Goal: Task Accomplishment & Management: Use online tool/utility

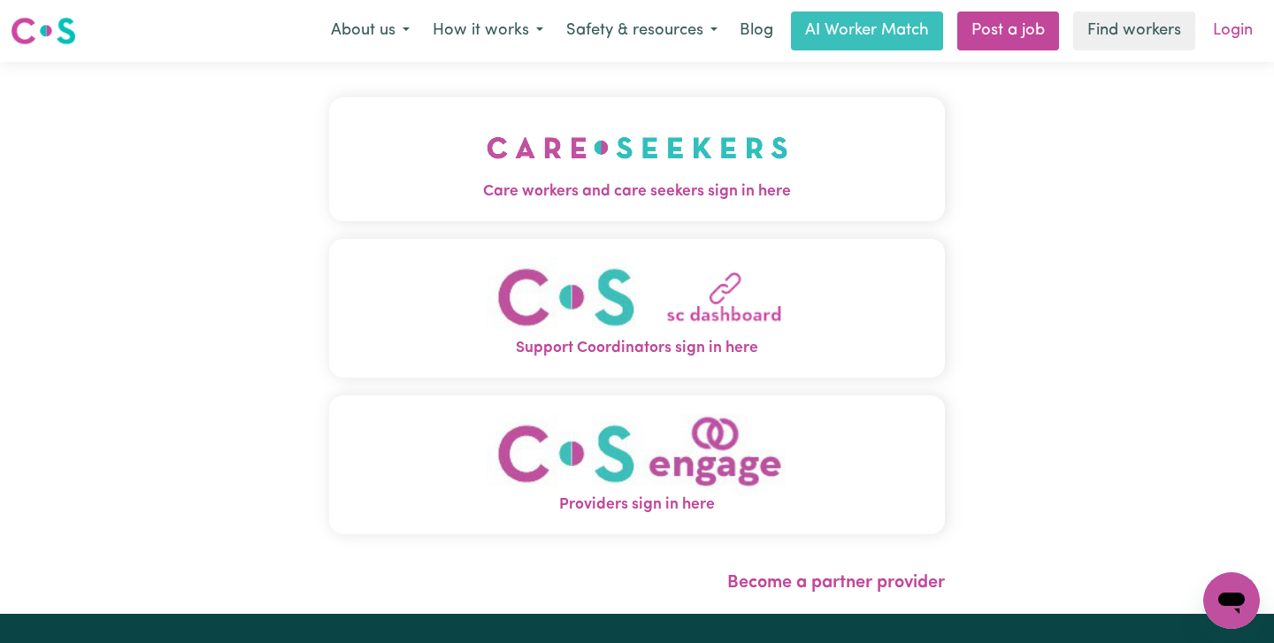
click at [1231, 36] on link "Login" at bounding box center [1232, 31] width 61 height 39
click at [672, 169] on img "Care workers and care seekers sign in here" at bounding box center [638, 147] width 302 height 65
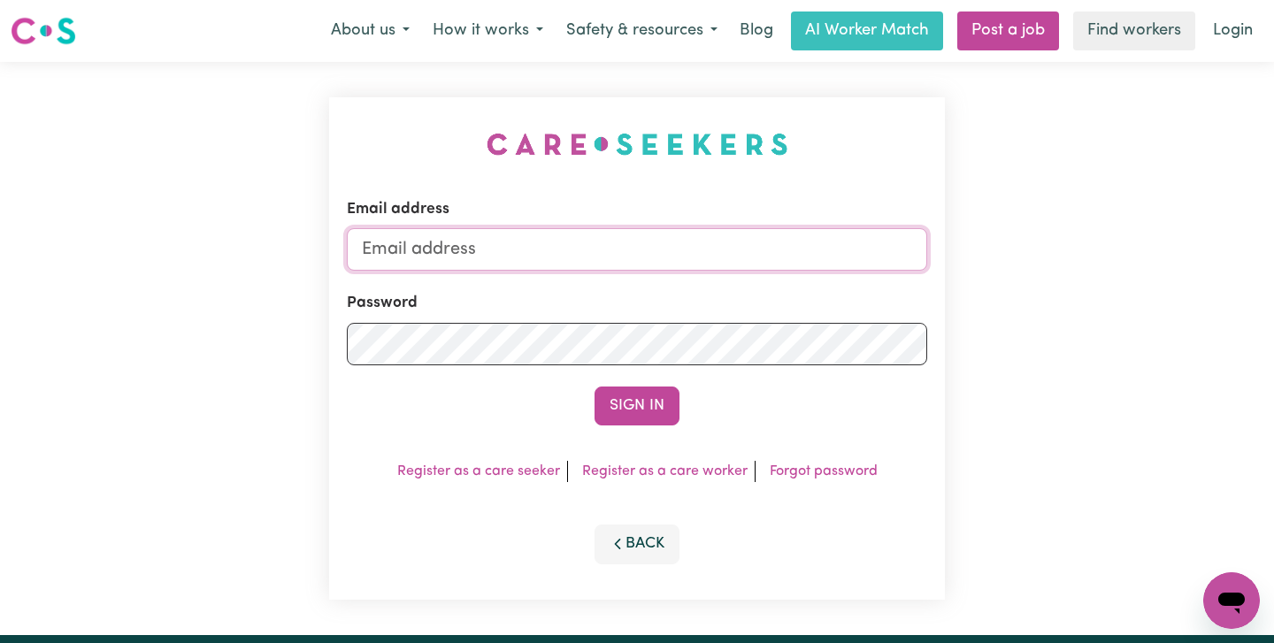
type input "[EMAIL_ADDRESS][DOMAIN_NAME]"
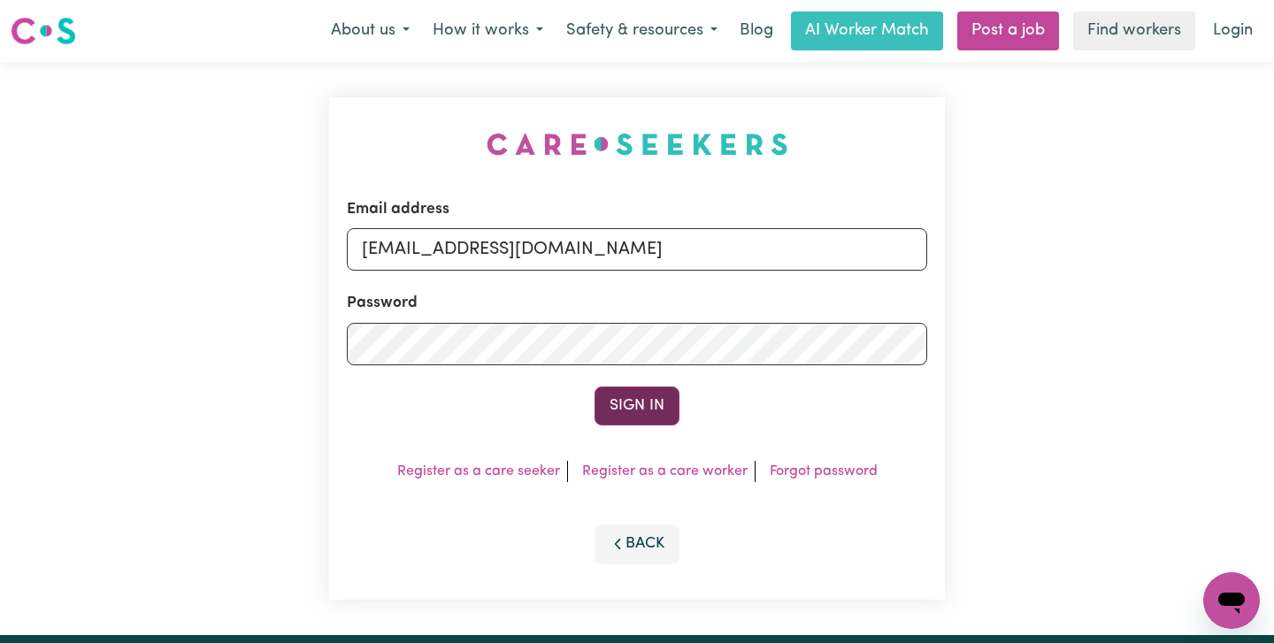
click at [647, 404] on button "Sign In" at bounding box center [637, 406] width 85 height 39
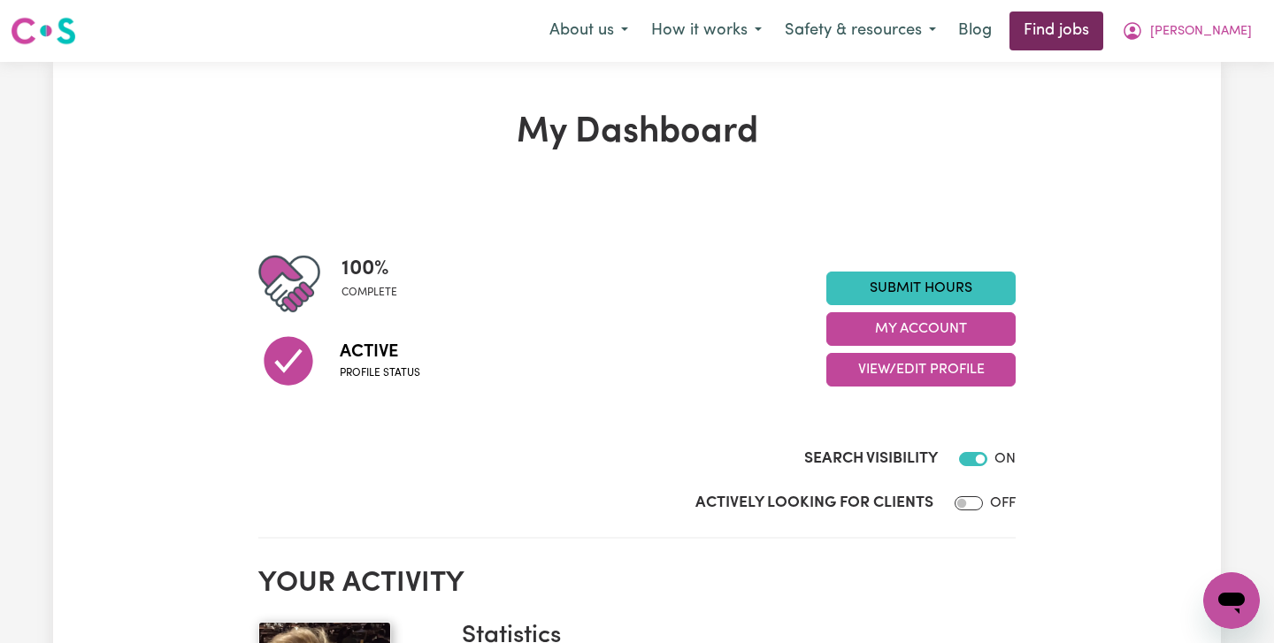
click at [1103, 30] on link "Find jobs" at bounding box center [1057, 31] width 94 height 39
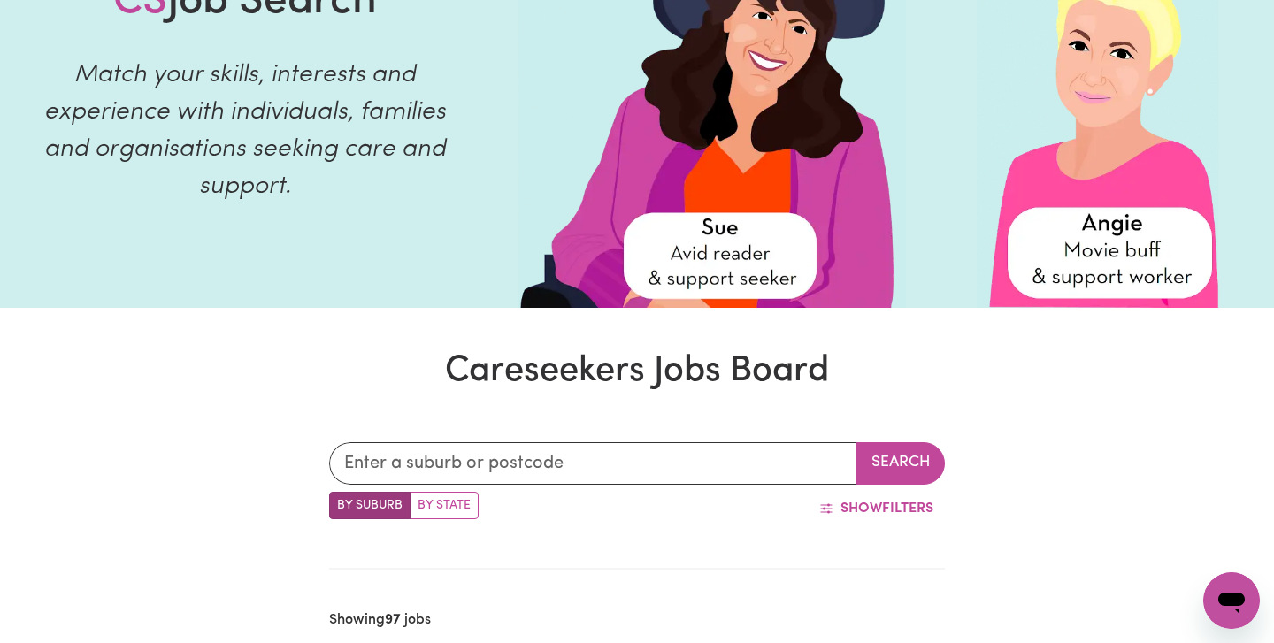
scroll to position [172, 0]
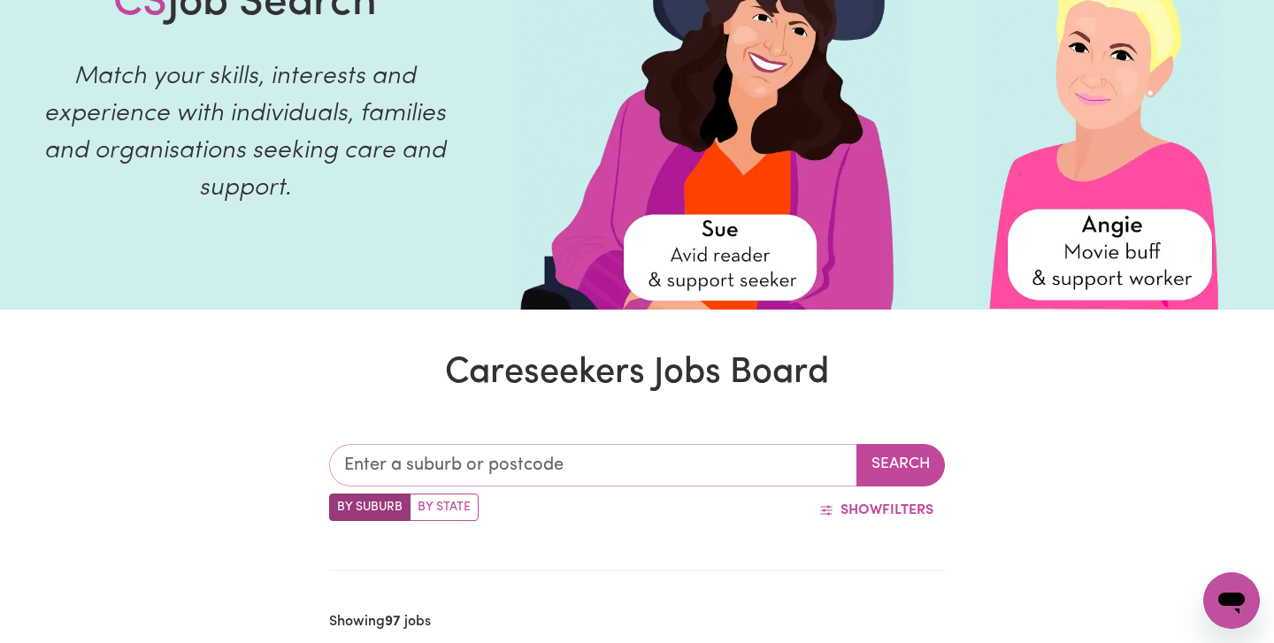
click at [722, 475] on input "text" at bounding box center [593, 465] width 528 height 42
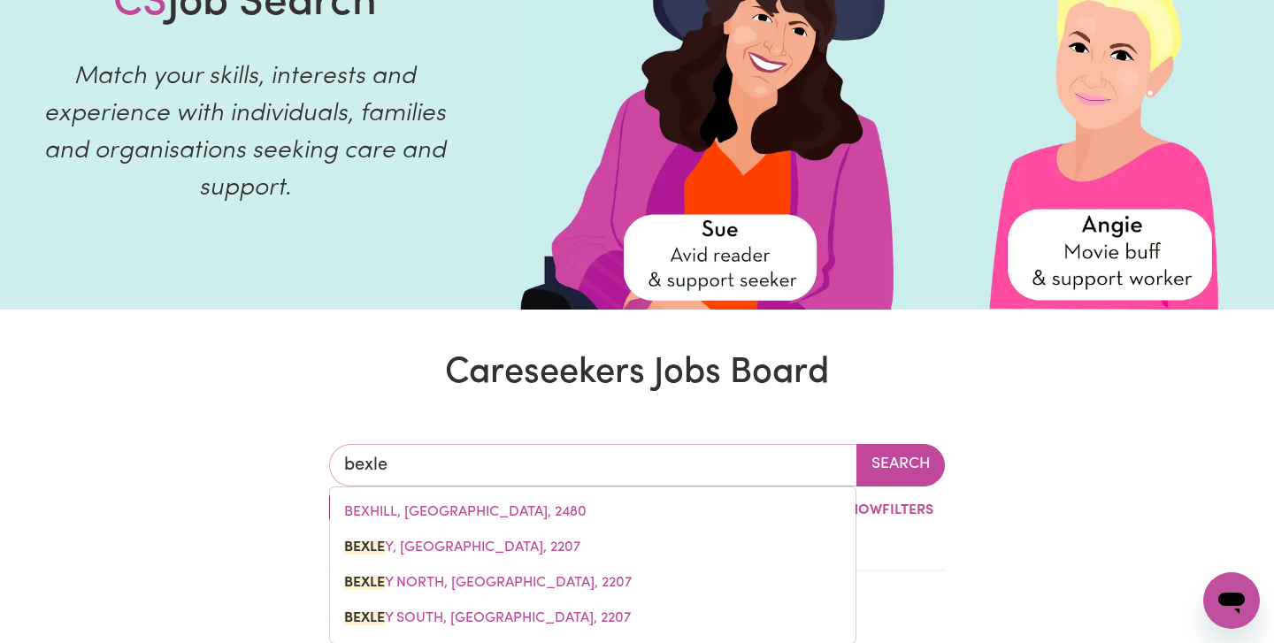
type input "bexley"
type input "bexley, [GEOGRAPHIC_DATA], 2207"
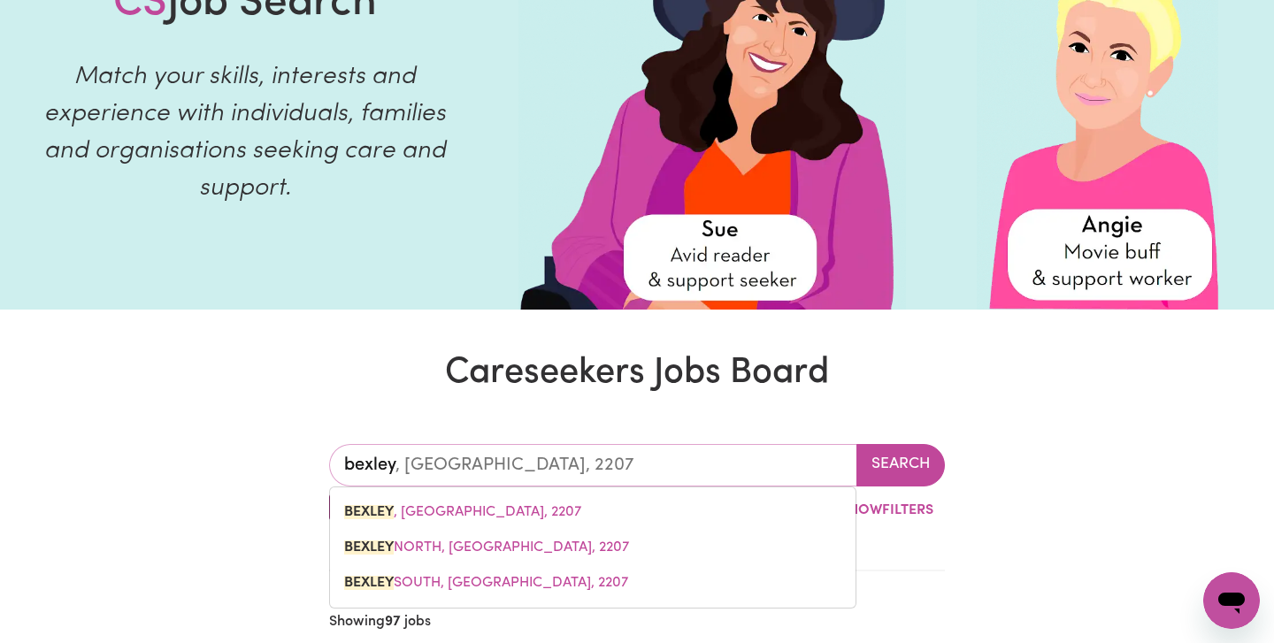
type input "Bexley"
type input "[GEOGRAPHIC_DATA], [GEOGRAPHIC_DATA], 2207"
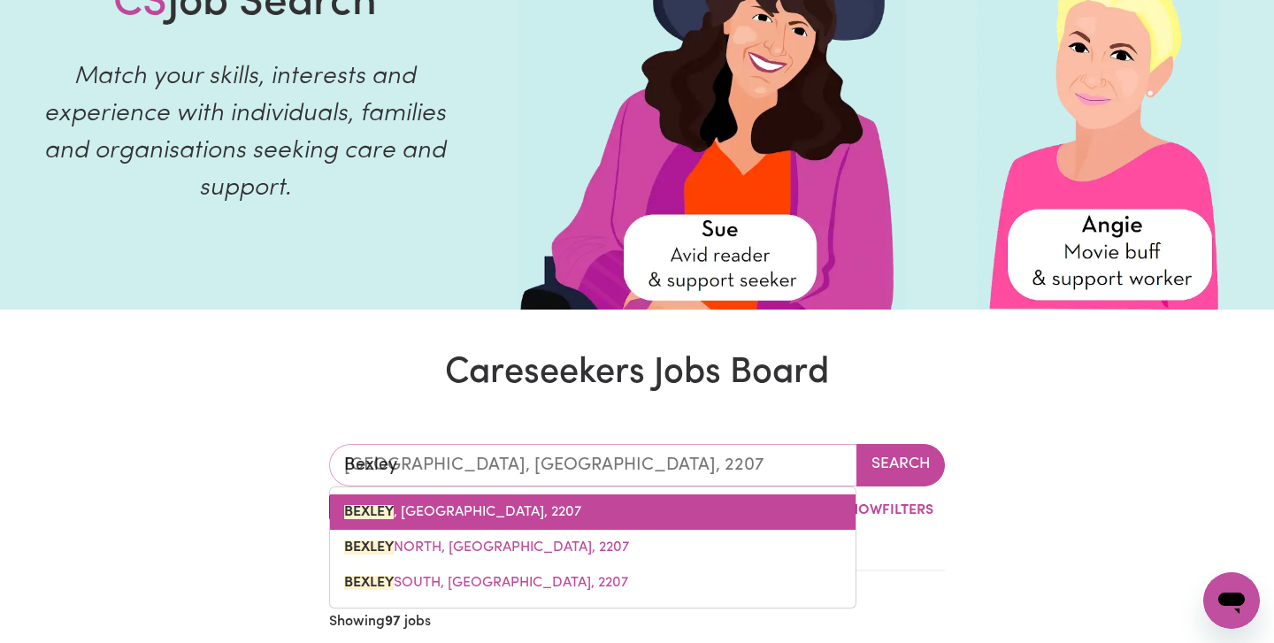
click at [387, 510] on mark "BEXLEY" at bounding box center [369, 512] width 50 height 14
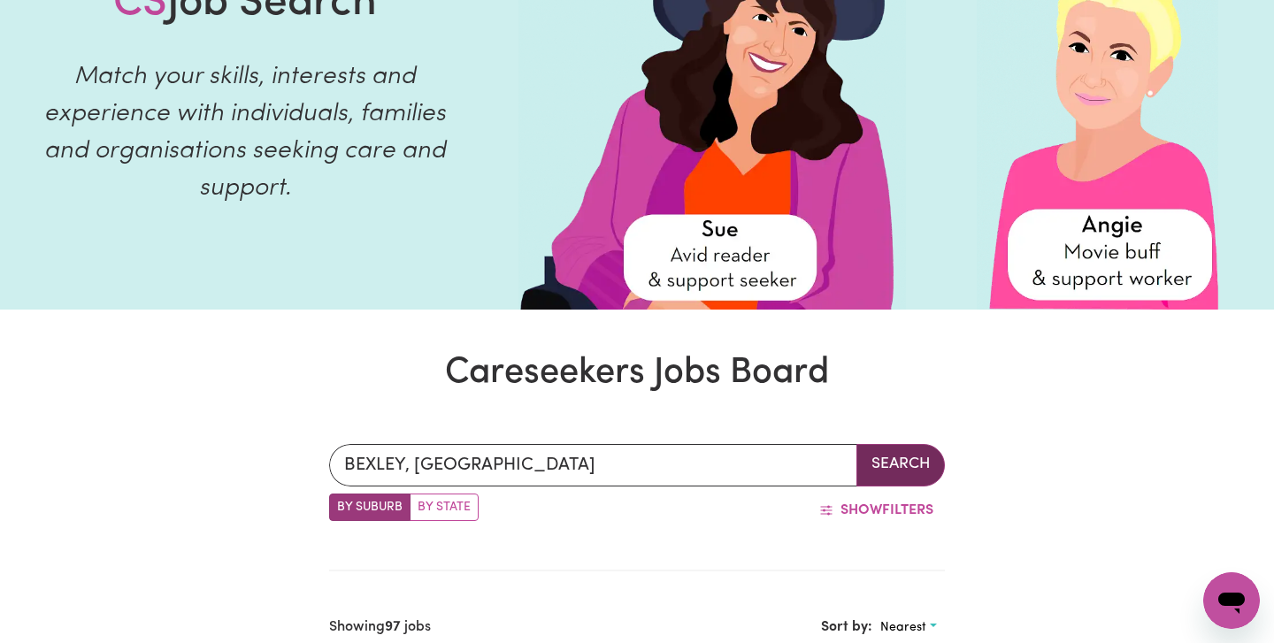
click at [877, 466] on button "Search" at bounding box center [900, 465] width 88 height 42
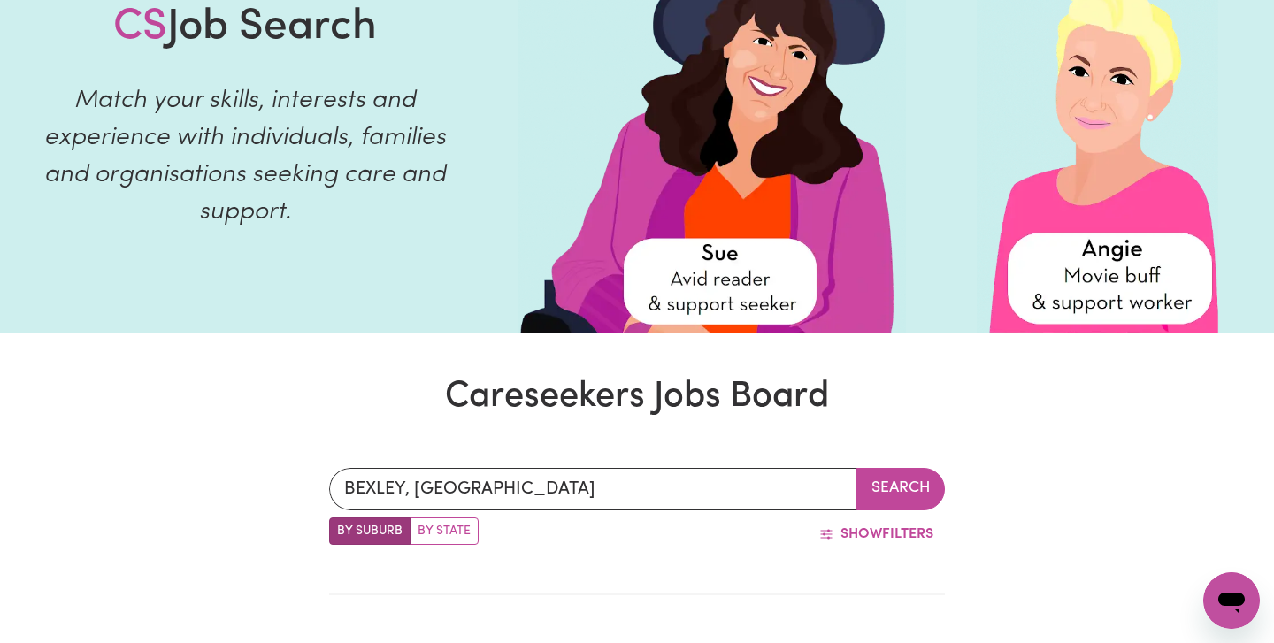
scroll to position [238, 0]
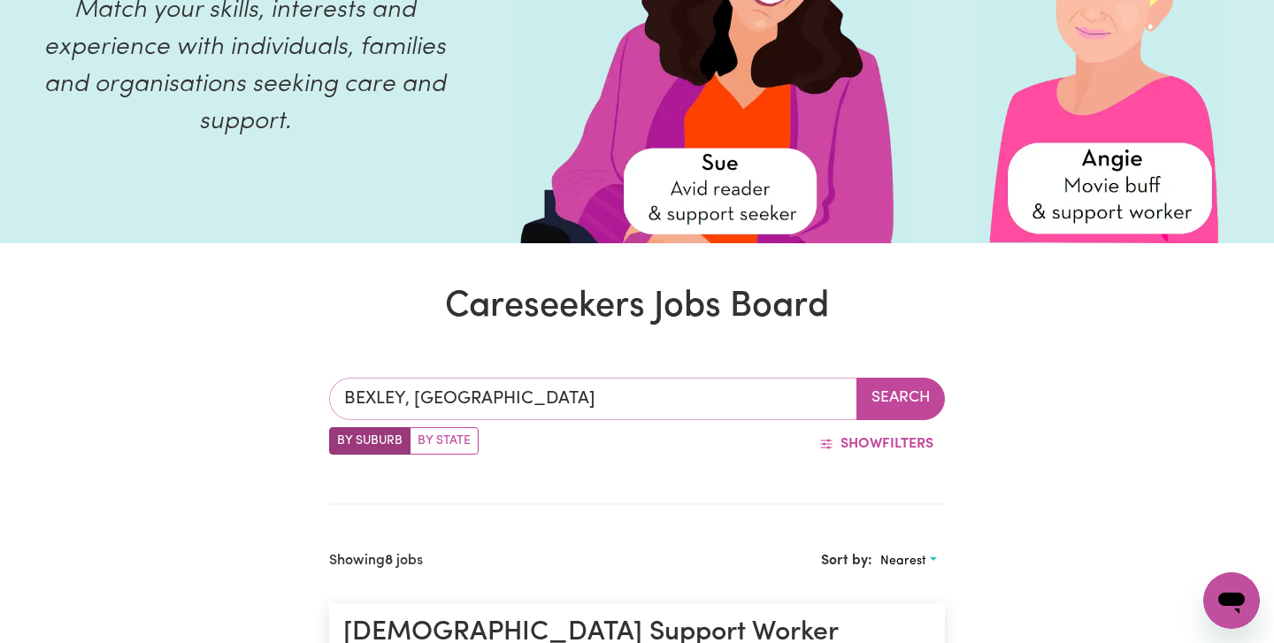
type input "BEXLEY, [GEOGRAPHIC_DATA], 2207"
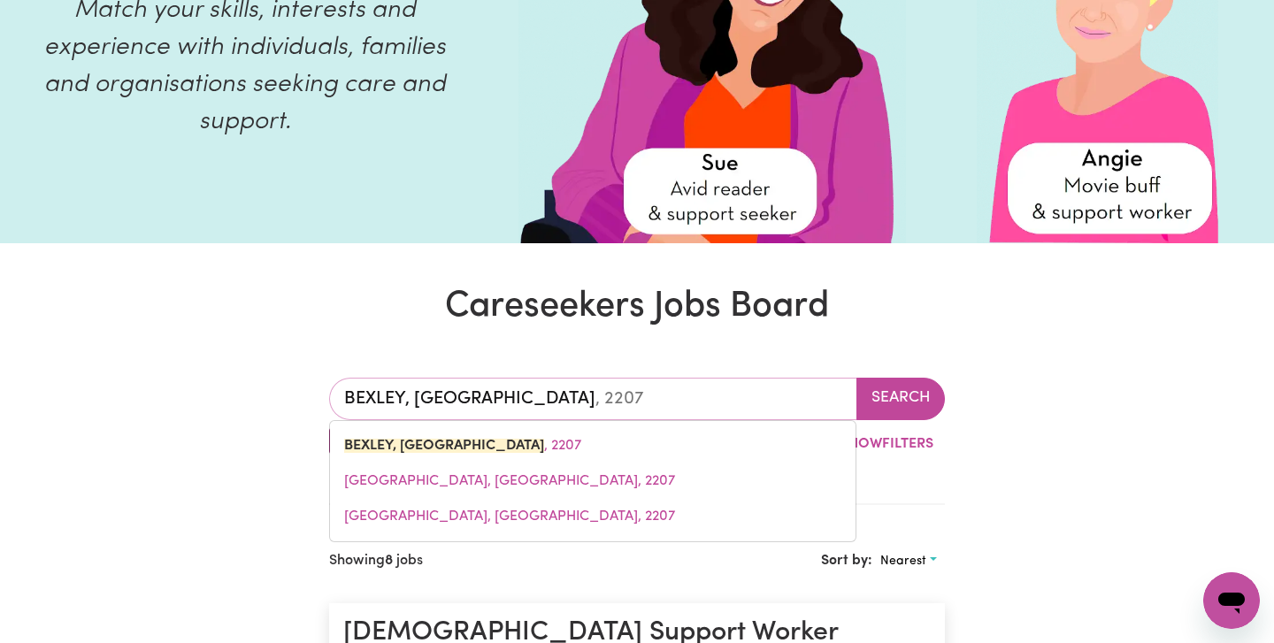
drag, startPoint x: 611, startPoint y: 402, endPoint x: 499, endPoint y: 380, distance: 114.5
click at [499, 380] on input "BEXLEY, [GEOGRAPHIC_DATA]" at bounding box center [593, 399] width 528 height 42
type input "n"
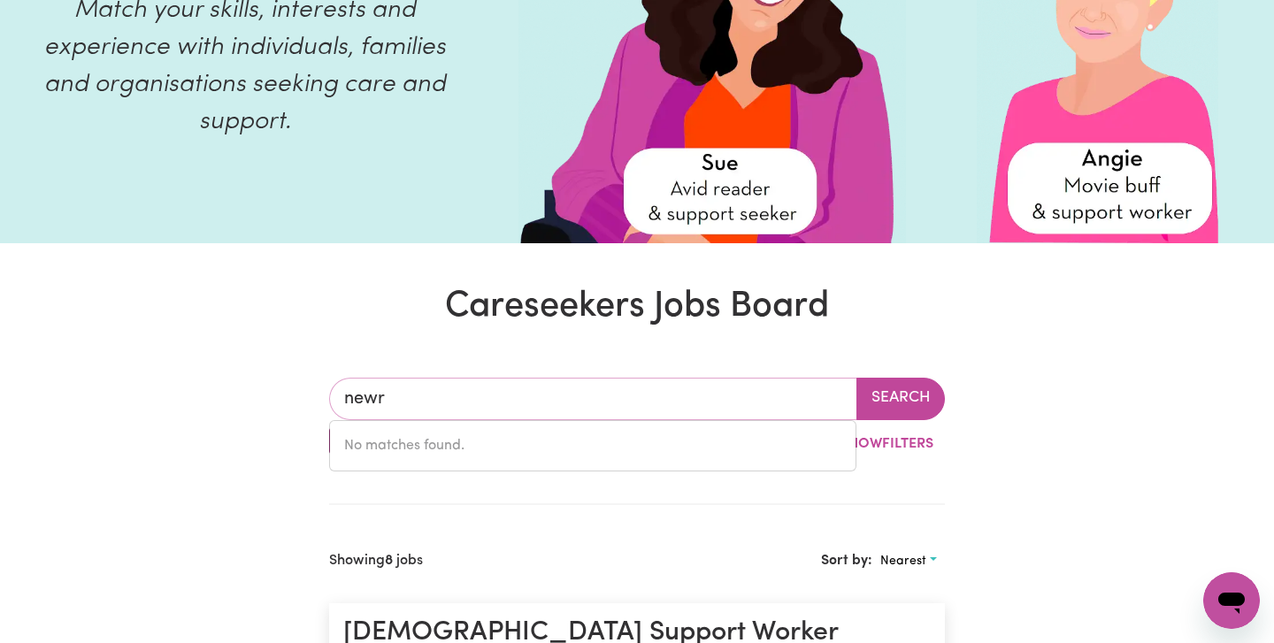
type input "new"
type input "[GEOGRAPHIC_DATA], [GEOGRAPHIC_DATA], 4680"
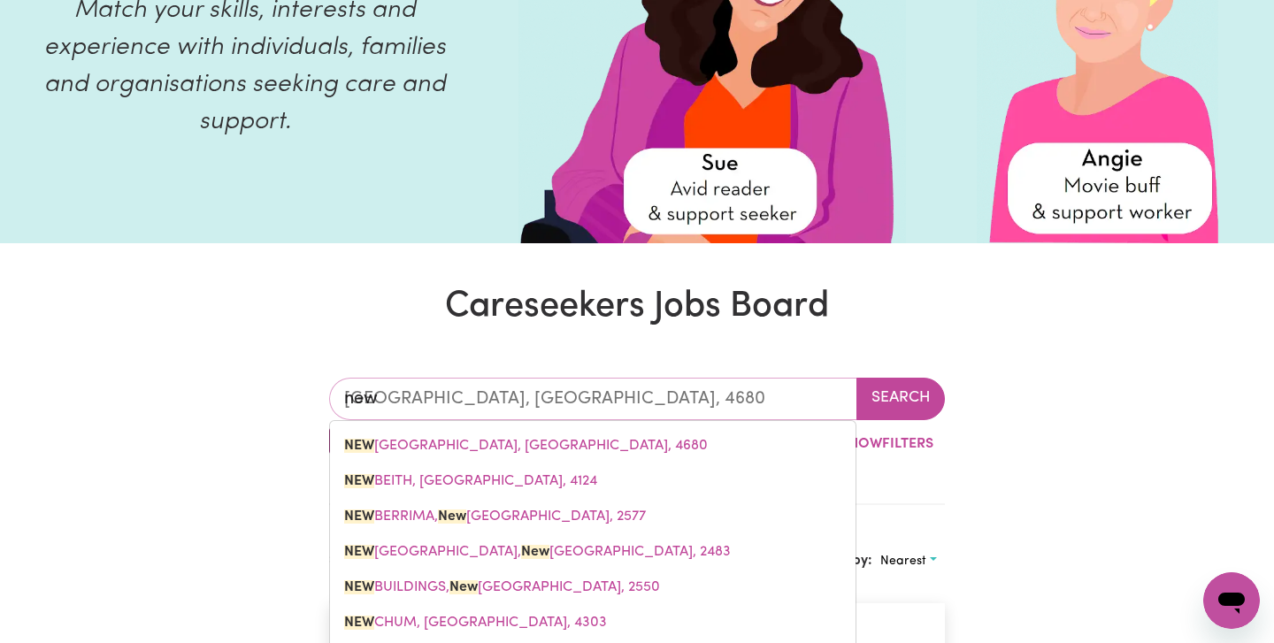
type input "newt"
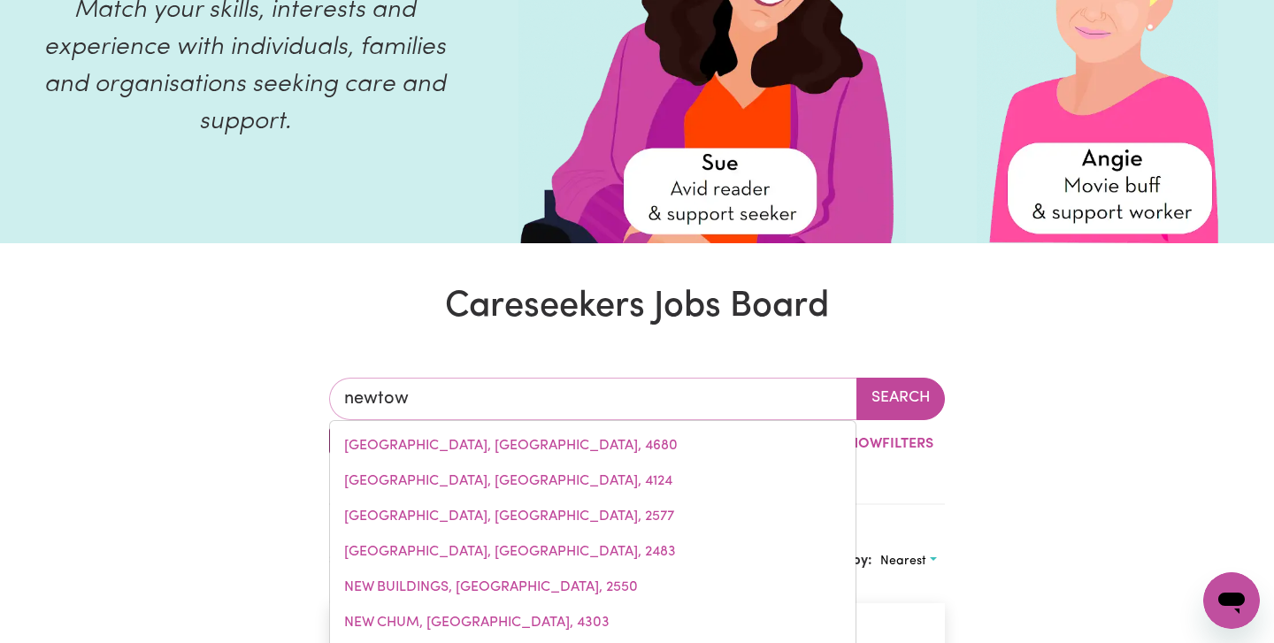
type input "newtown"
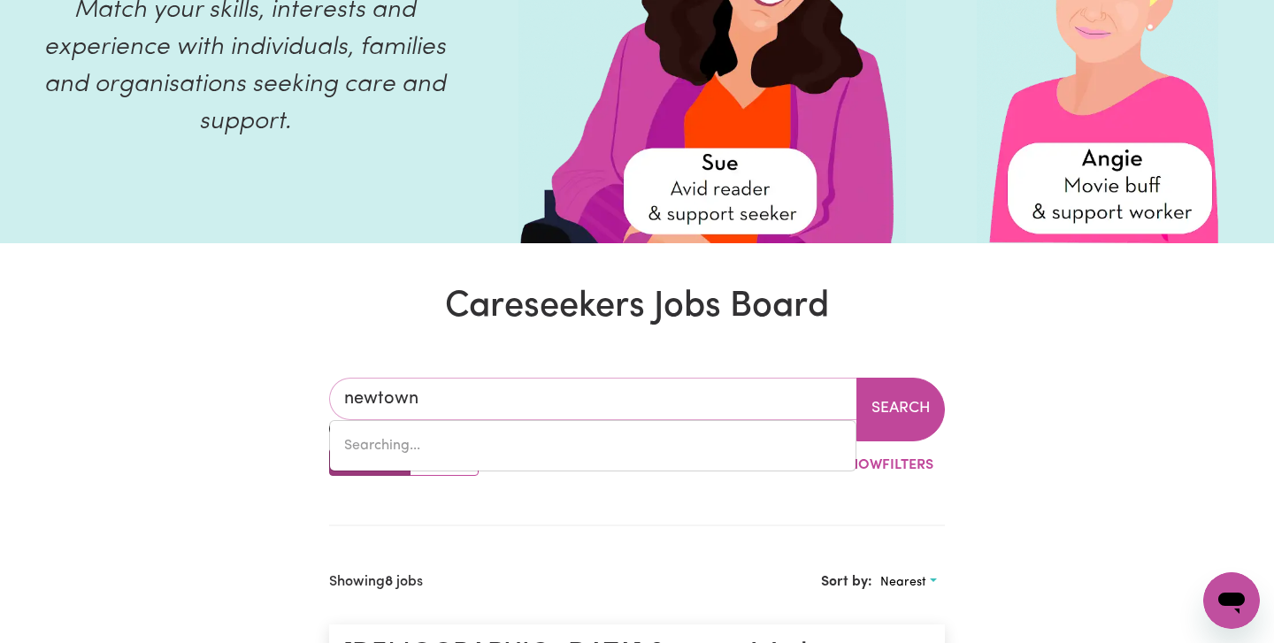
type input "[GEOGRAPHIC_DATA], [GEOGRAPHIC_DATA], 2042"
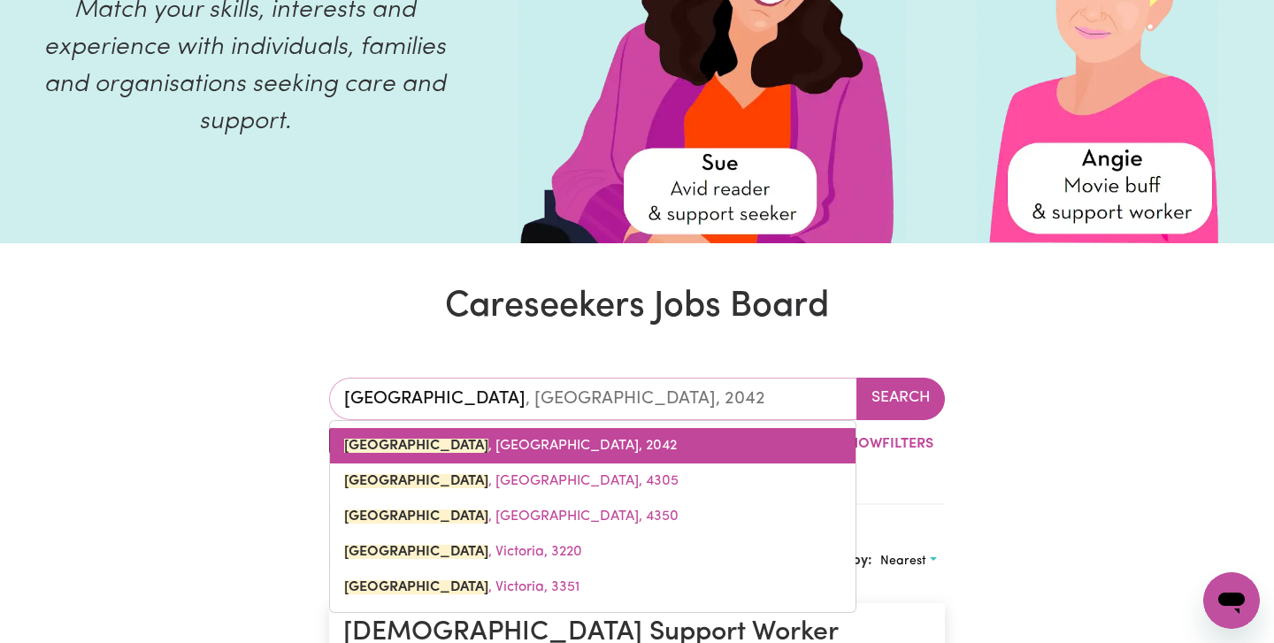
click at [482, 450] on span "[GEOGRAPHIC_DATA] , [GEOGRAPHIC_DATA], 2042" at bounding box center [510, 446] width 333 height 14
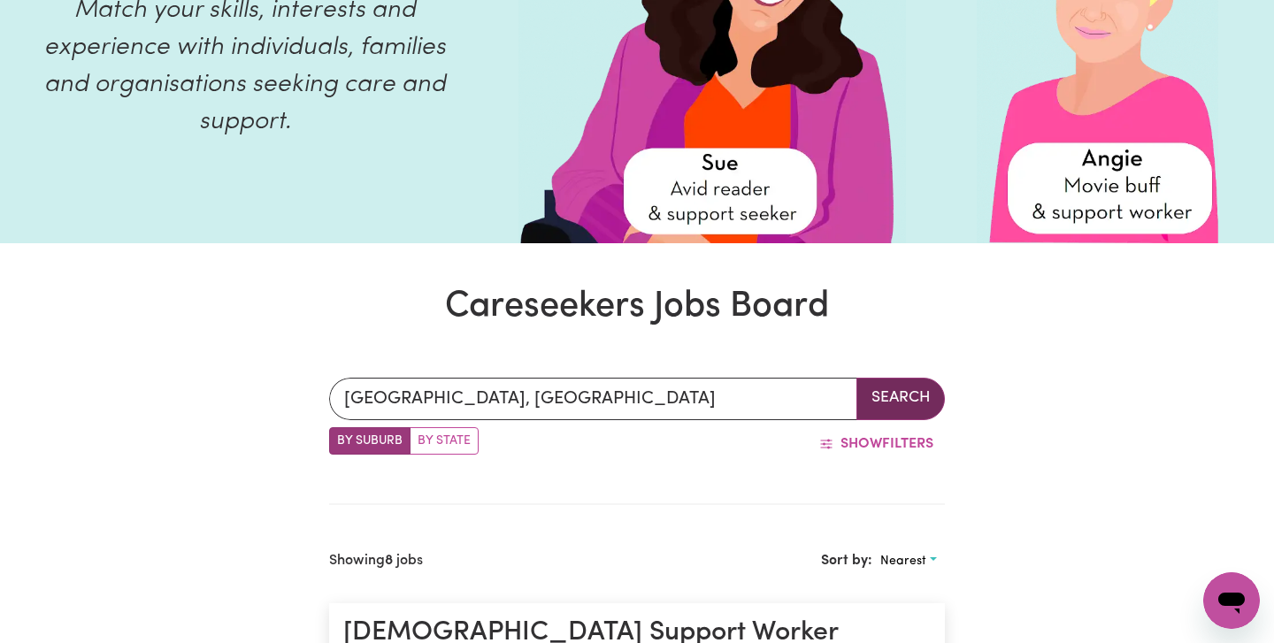
click at [885, 402] on button "Search" at bounding box center [900, 399] width 88 height 42
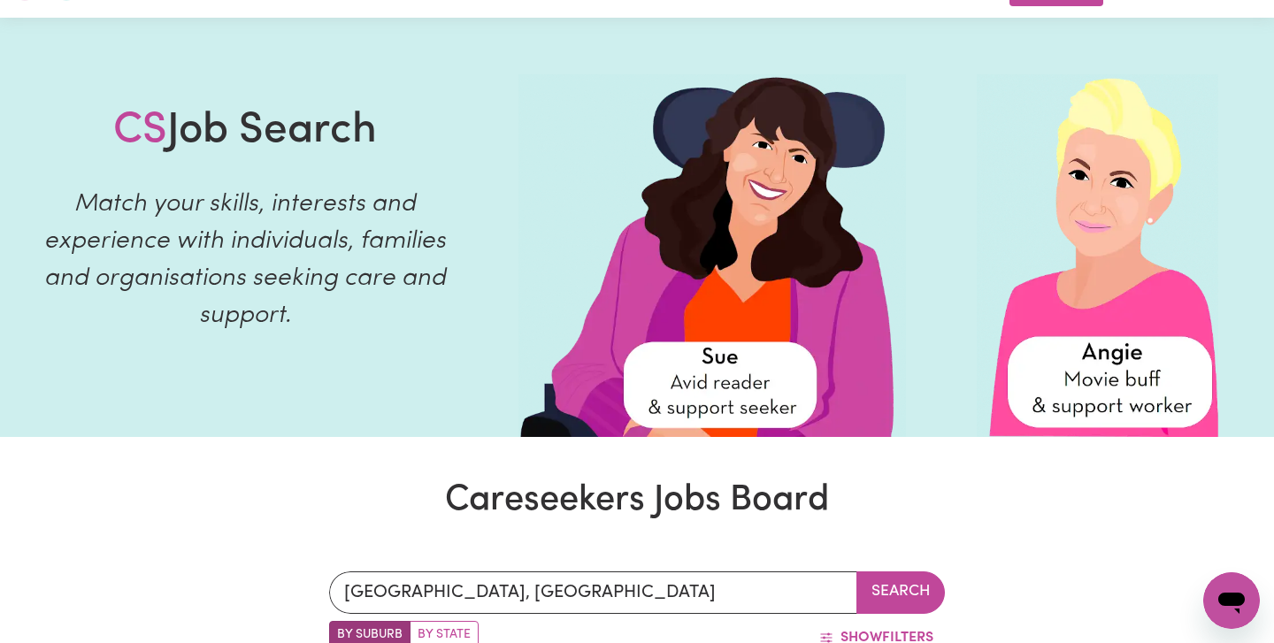
scroll to position [60, 0]
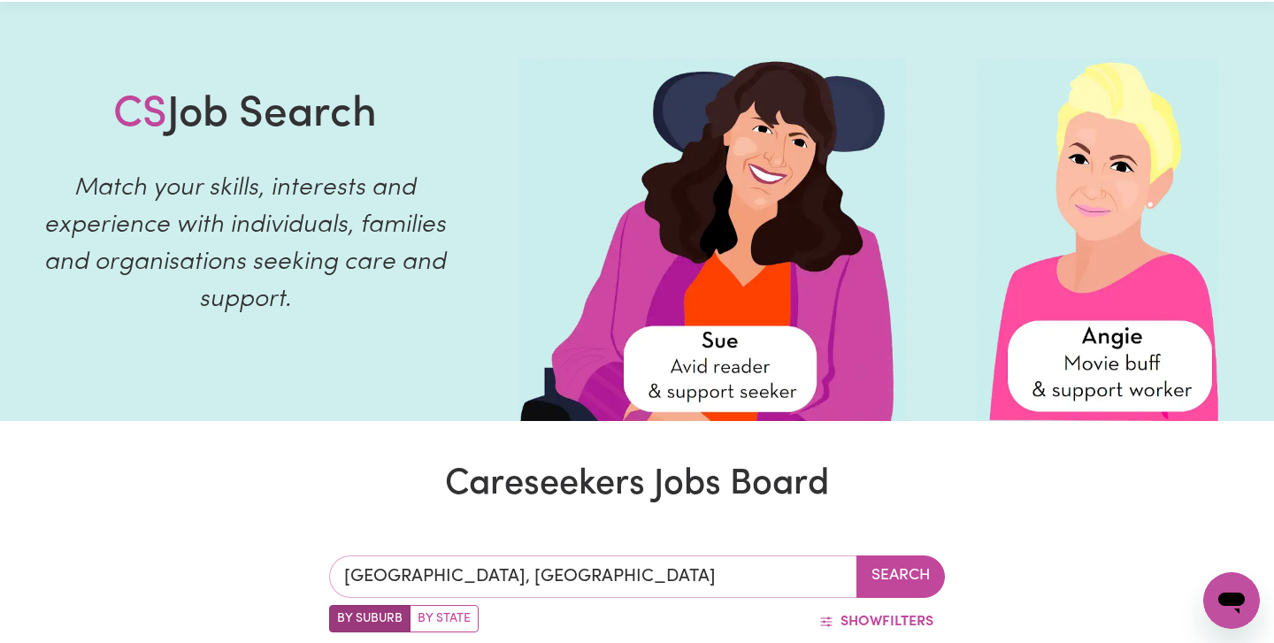
type input "[GEOGRAPHIC_DATA], [GEOGRAPHIC_DATA], 2042"
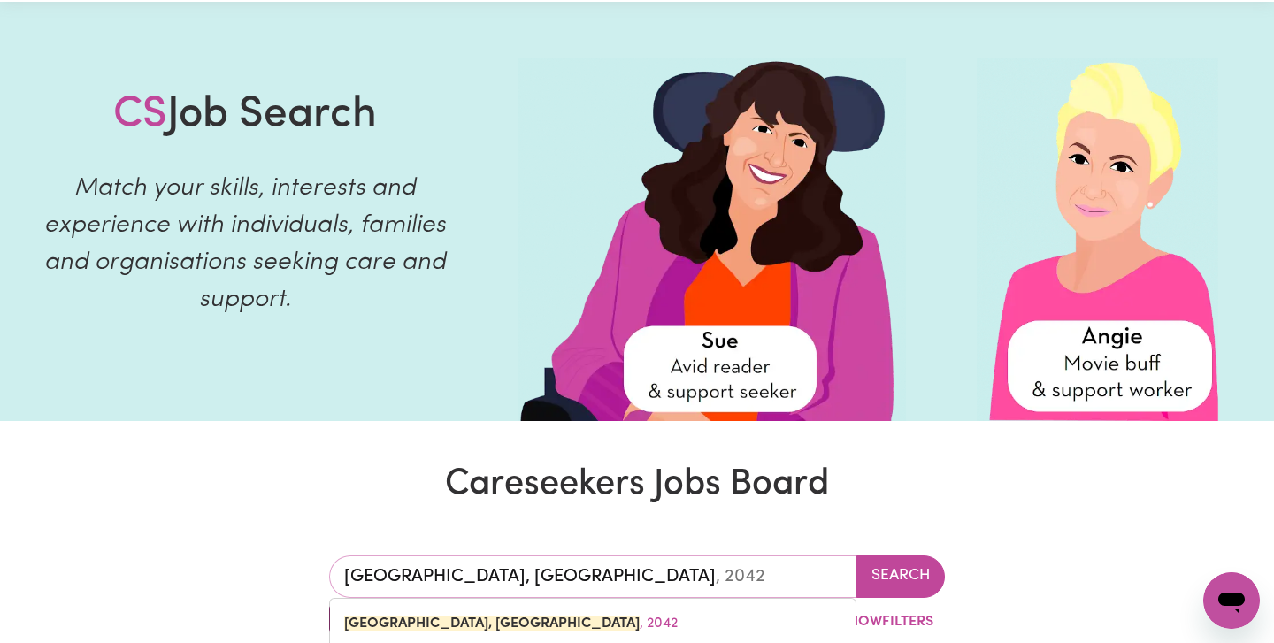
drag, startPoint x: 603, startPoint y: 572, endPoint x: 302, endPoint y: 519, distance: 305.3
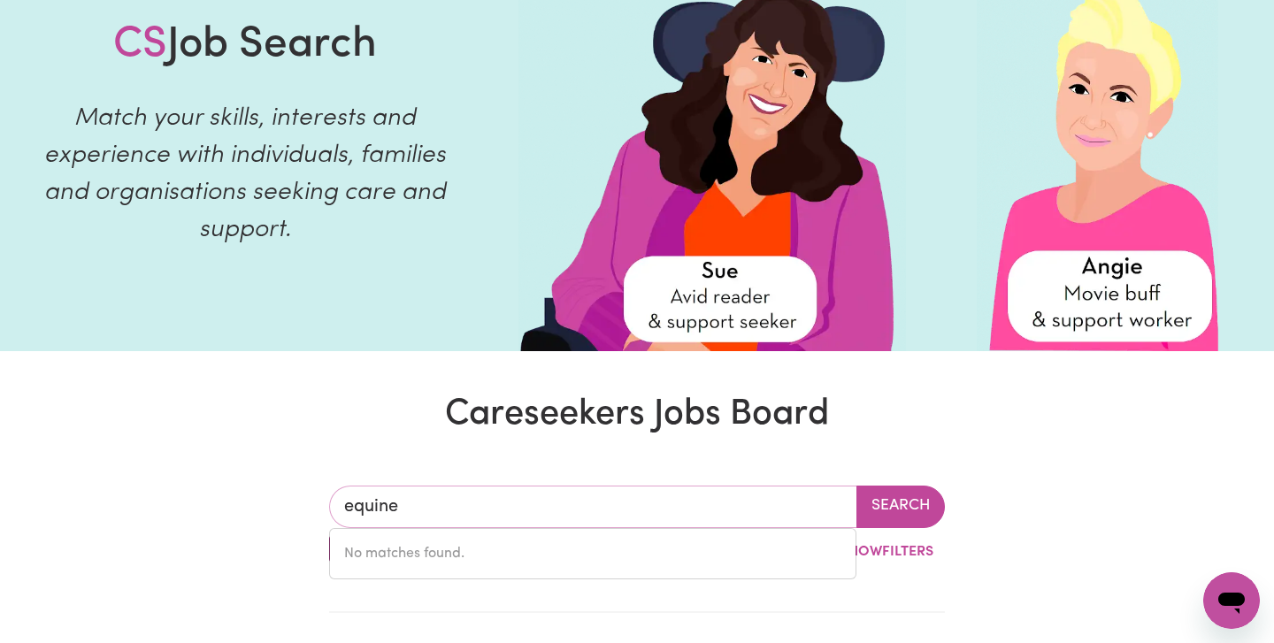
scroll to position [130, 0]
type input "e"
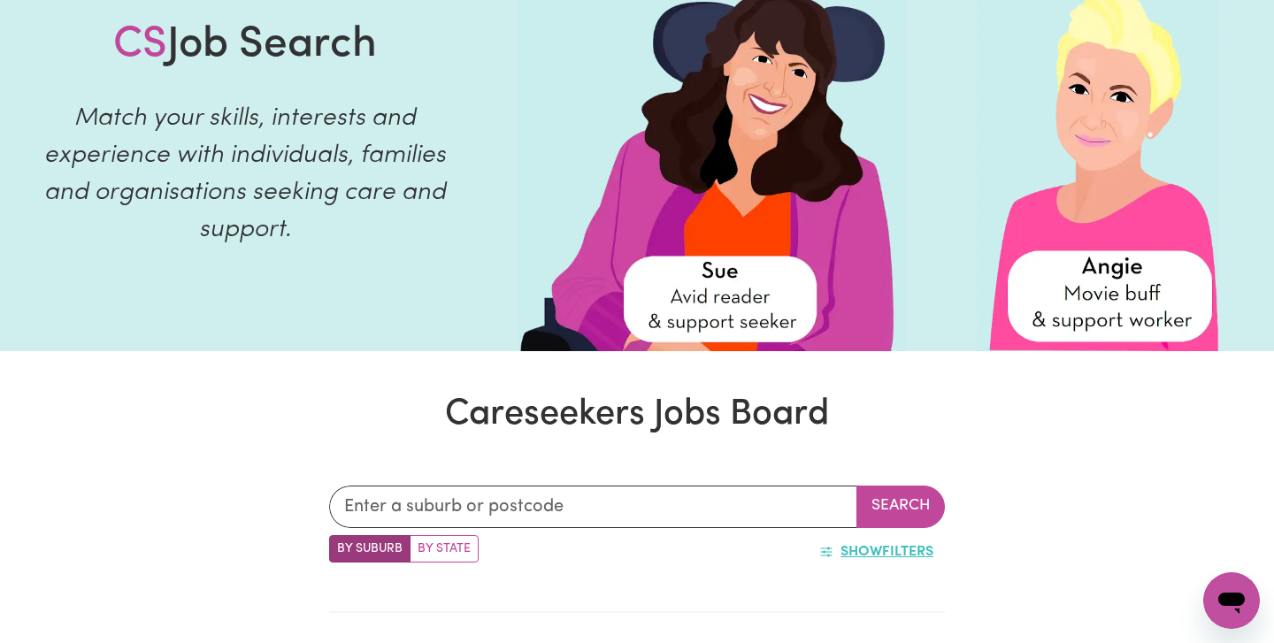
click at [895, 556] on button "Show Filters" at bounding box center [876, 552] width 137 height 34
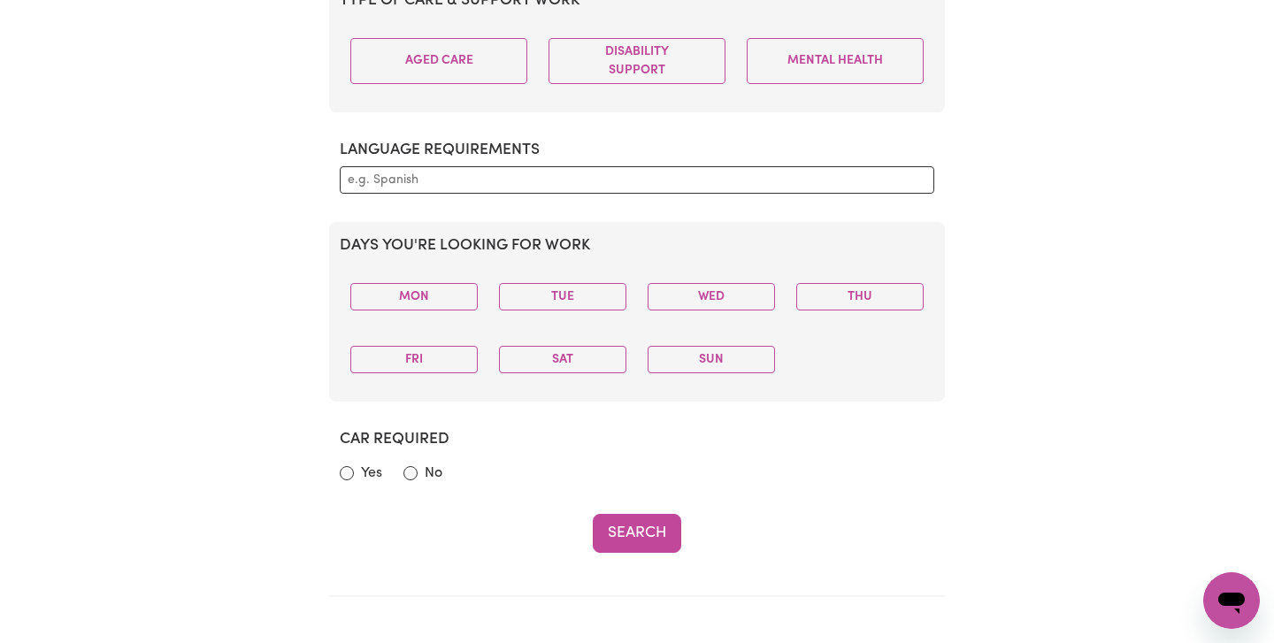
scroll to position [736, 0]
click at [343, 471] on input "Yes" at bounding box center [347, 473] width 14 height 14
radio input "true"
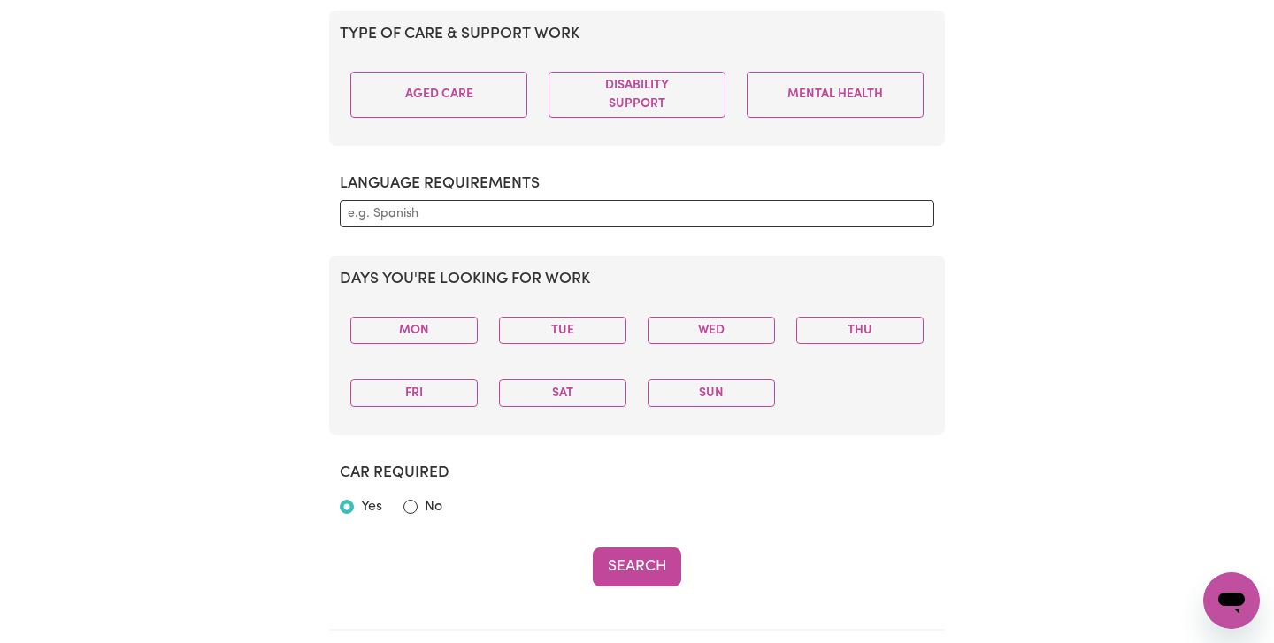
scroll to position [654, 0]
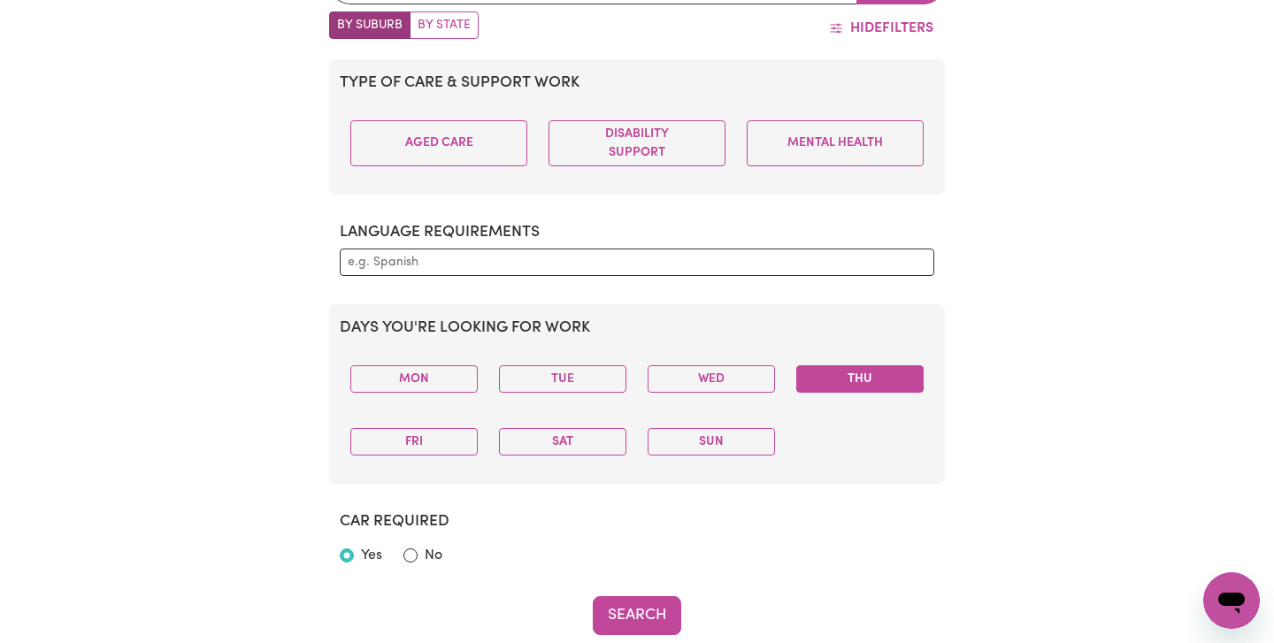
click at [810, 383] on button "Thu" at bounding box center [859, 378] width 127 height 27
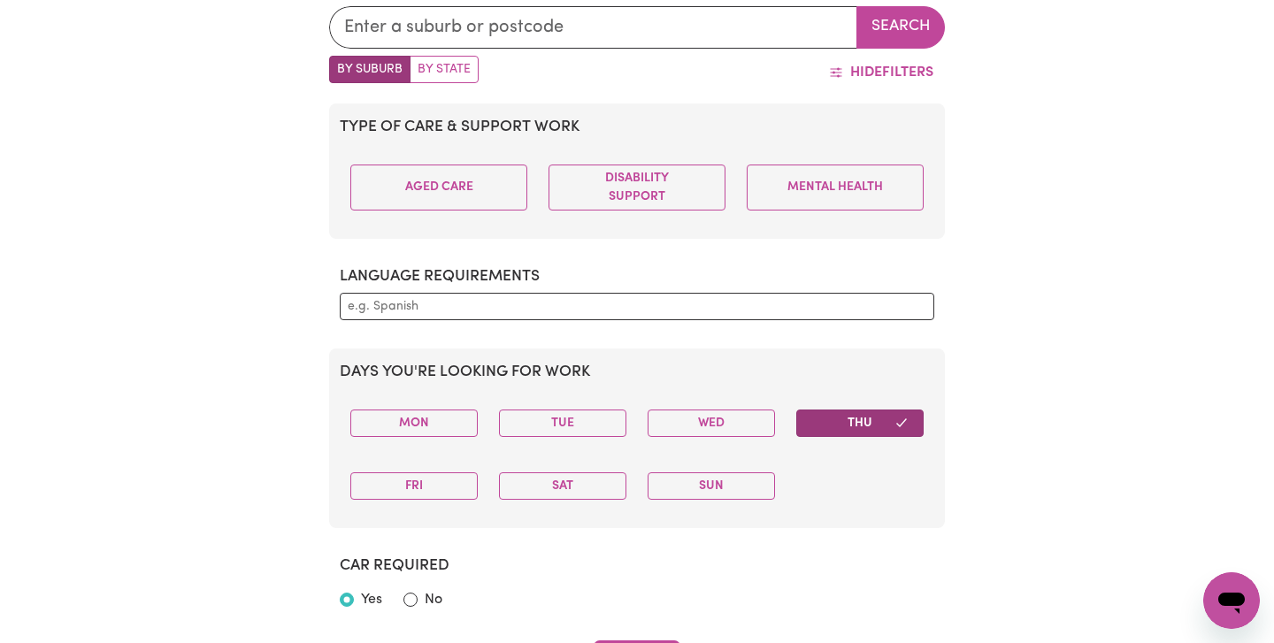
scroll to position [607, 0]
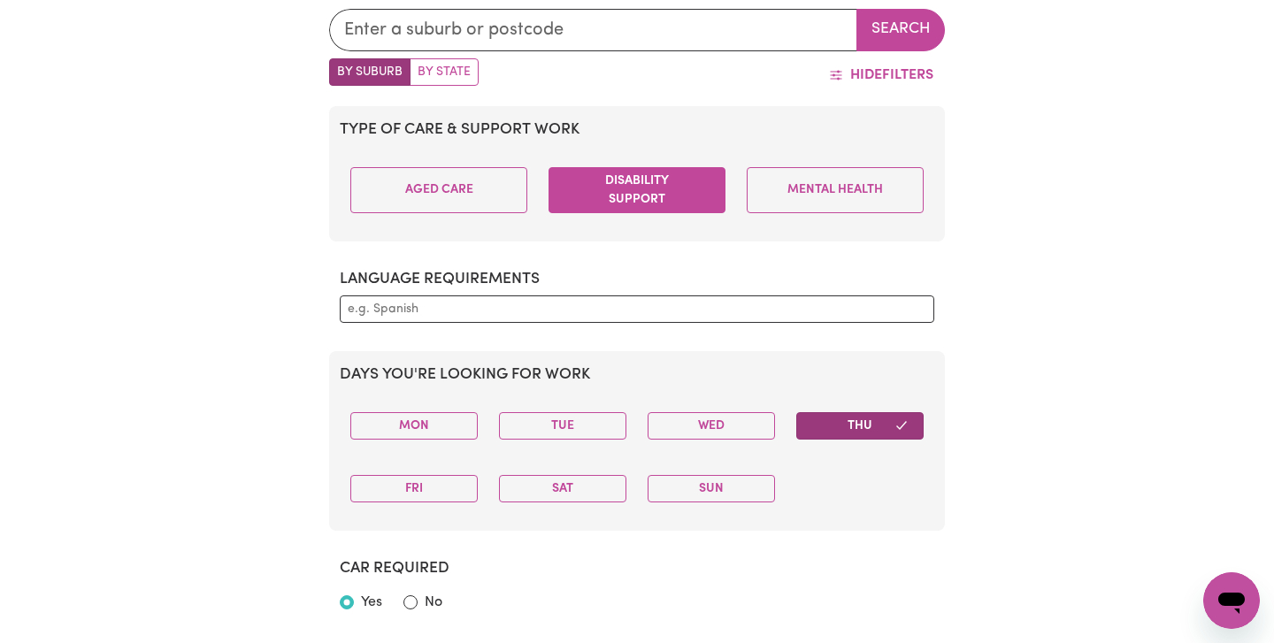
click at [597, 197] on button "Disability Support" at bounding box center [637, 190] width 177 height 46
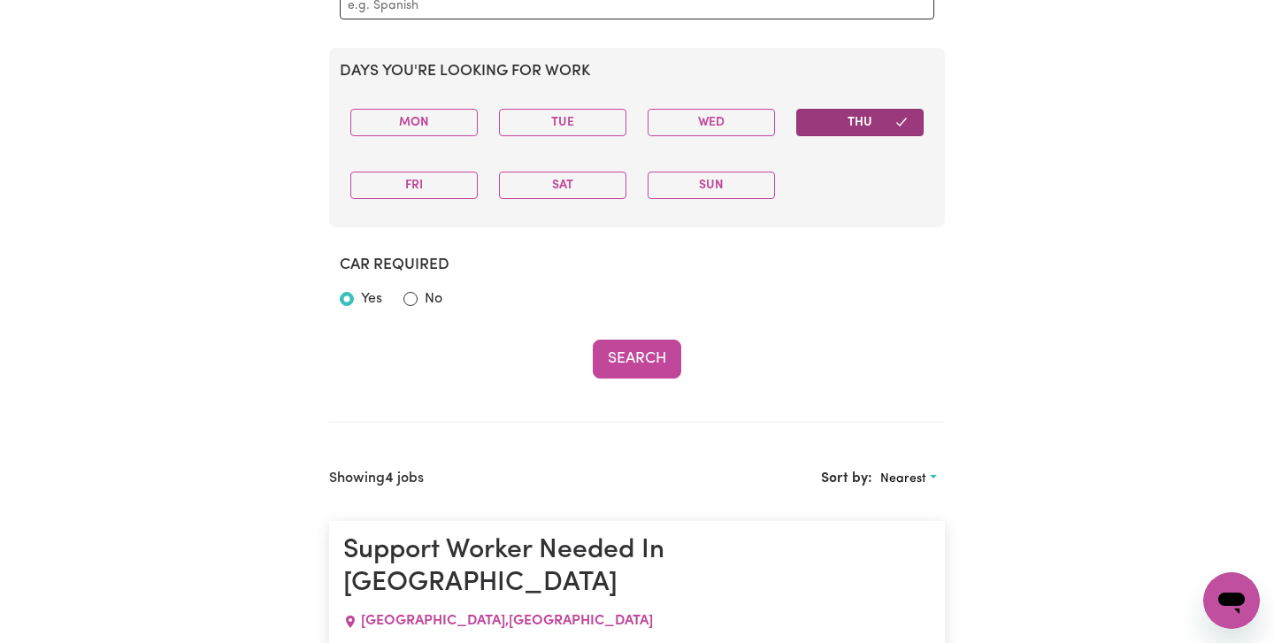
scroll to position [914, 0]
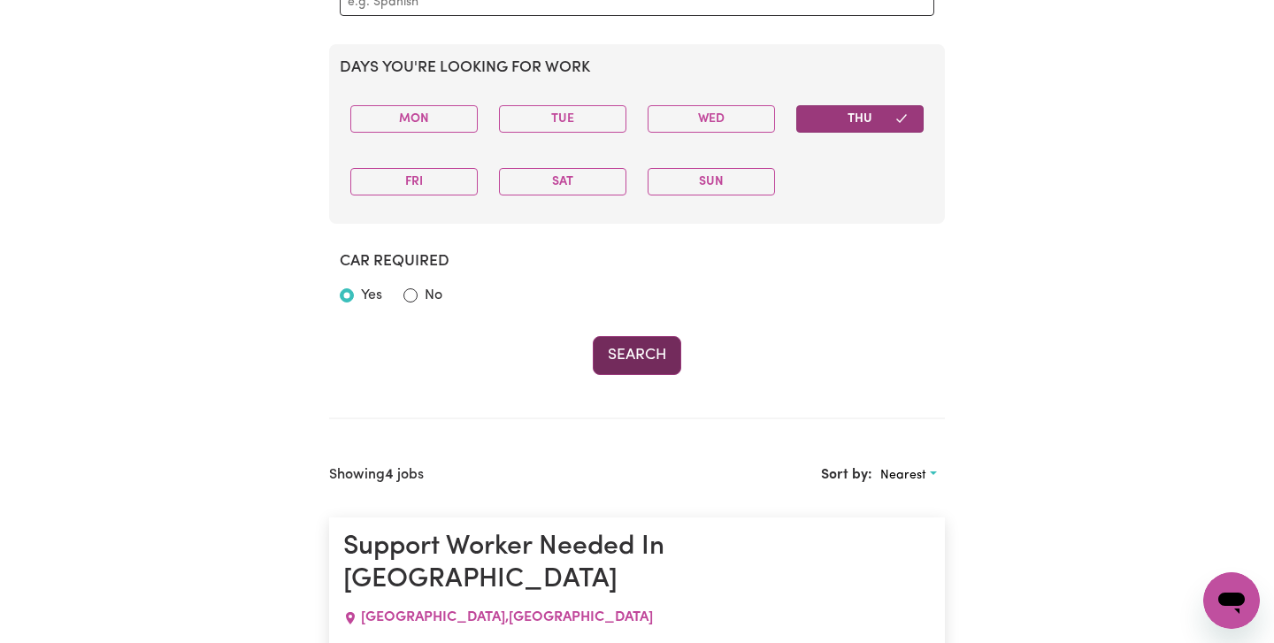
click at [639, 350] on button "Search" at bounding box center [637, 355] width 88 height 39
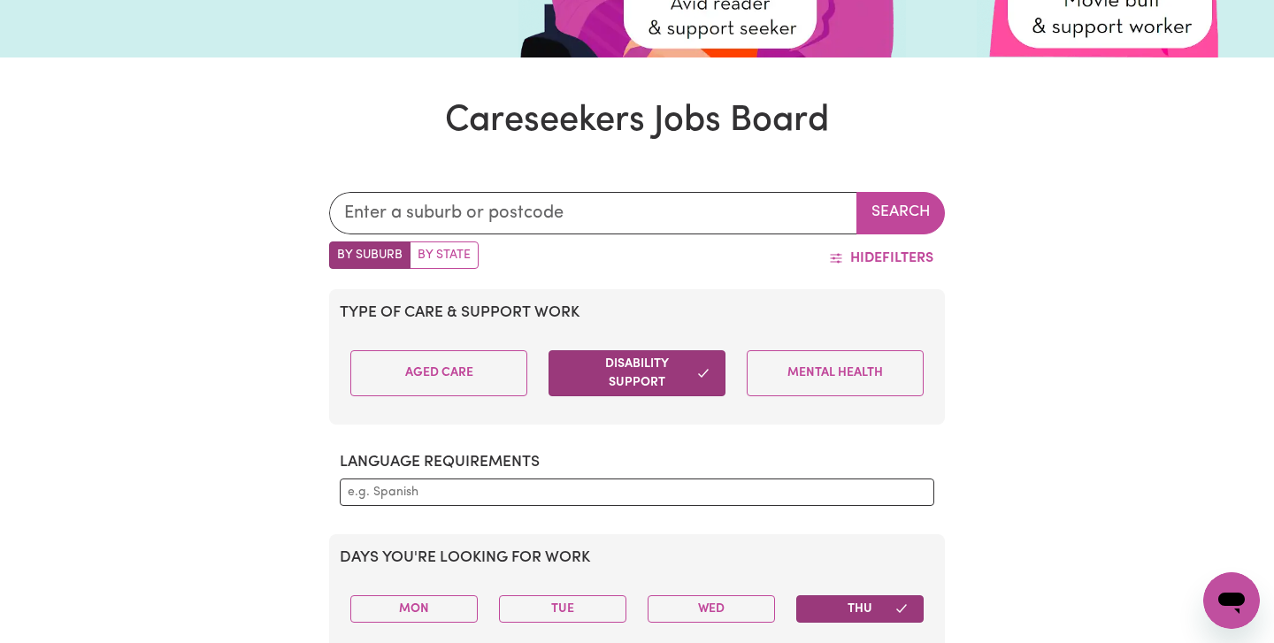
scroll to position [423, 0]
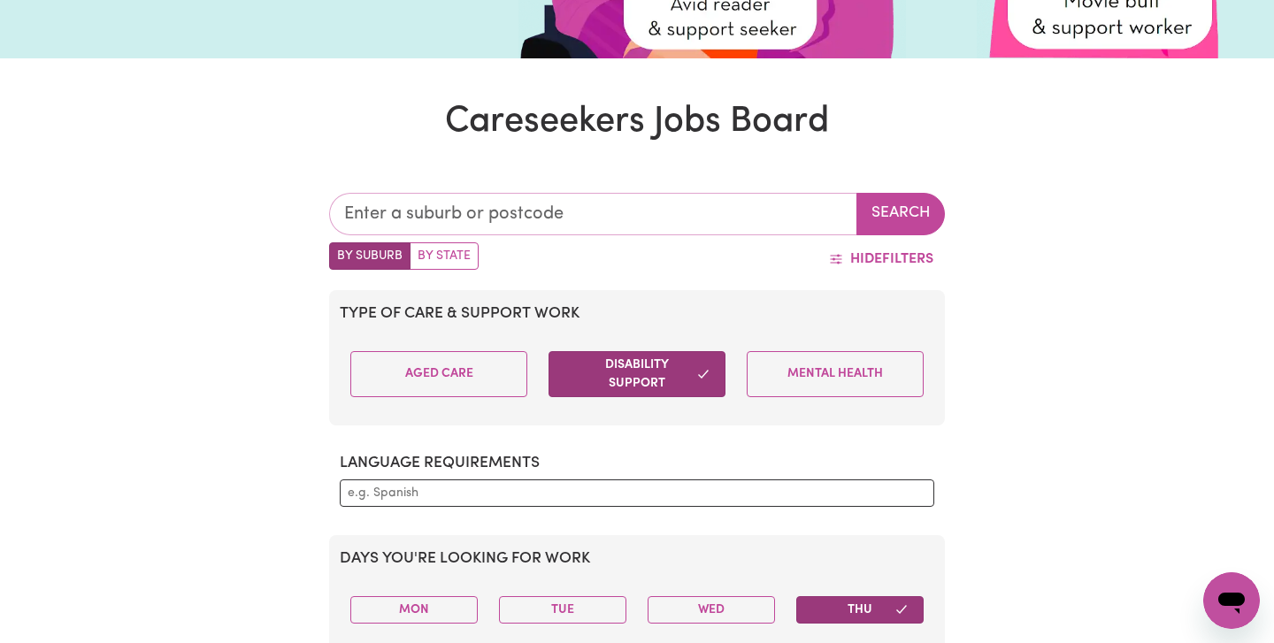
click at [524, 222] on input "text" at bounding box center [593, 214] width 528 height 42
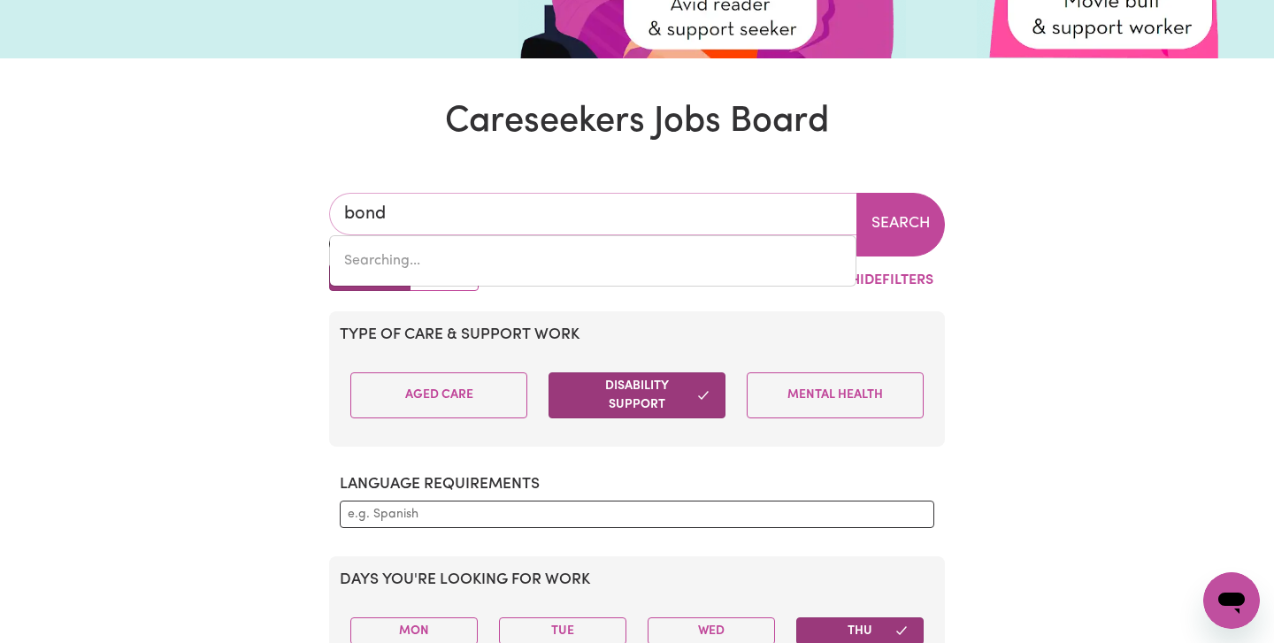
type input "bondi"
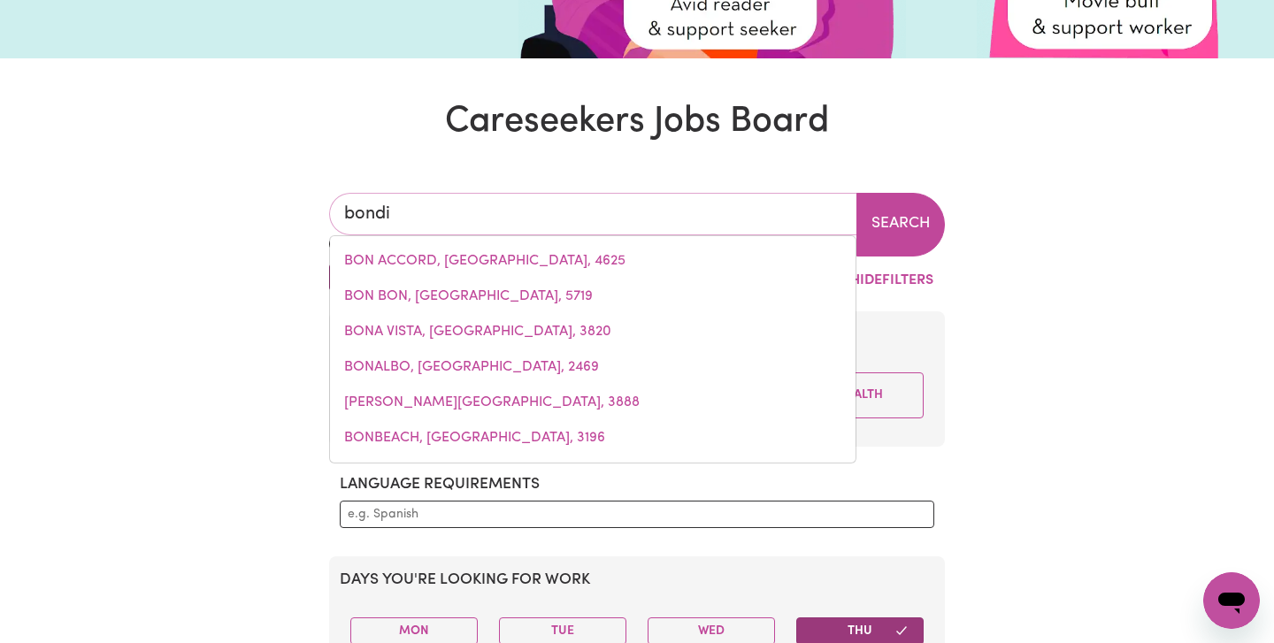
type input "bondi, [GEOGRAPHIC_DATA], 2026"
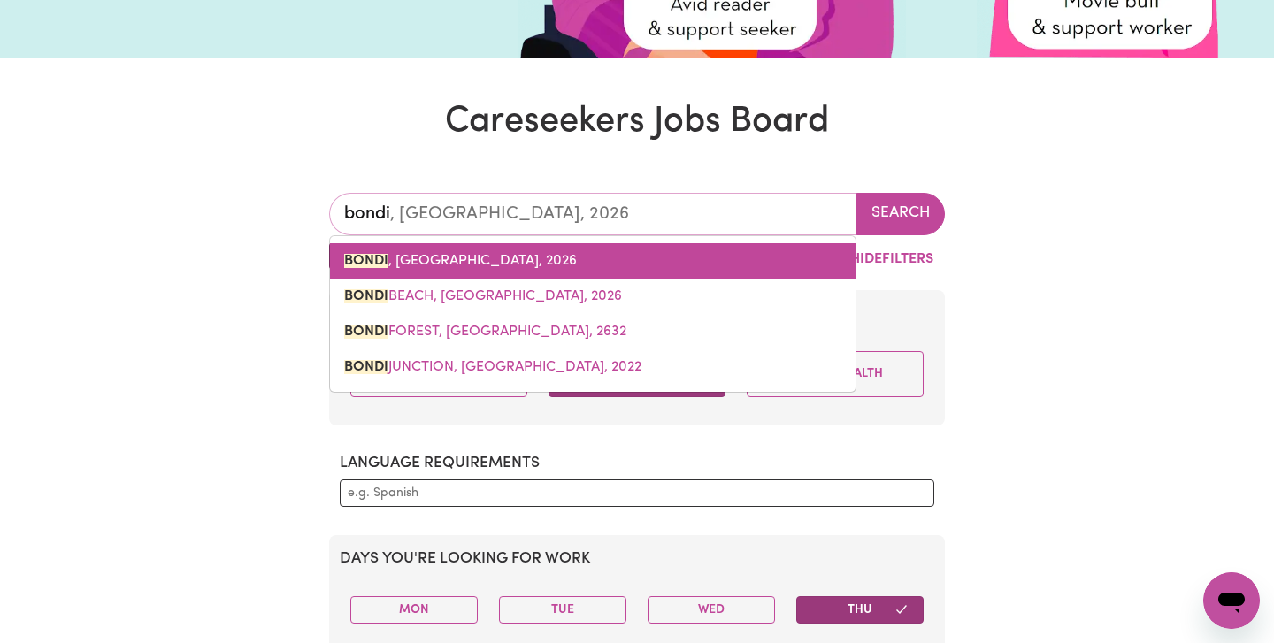
click at [426, 261] on span "BONDI , [GEOGRAPHIC_DATA], 2026" at bounding box center [460, 261] width 233 height 14
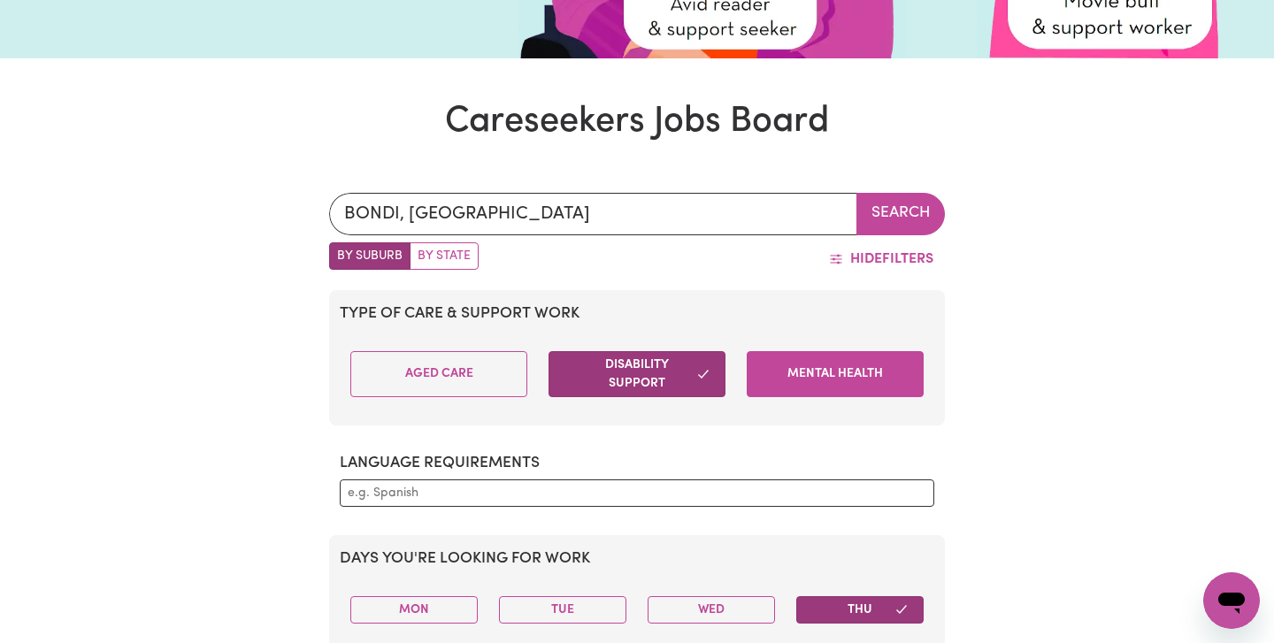
click at [794, 364] on button "Mental Health" at bounding box center [835, 374] width 177 height 46
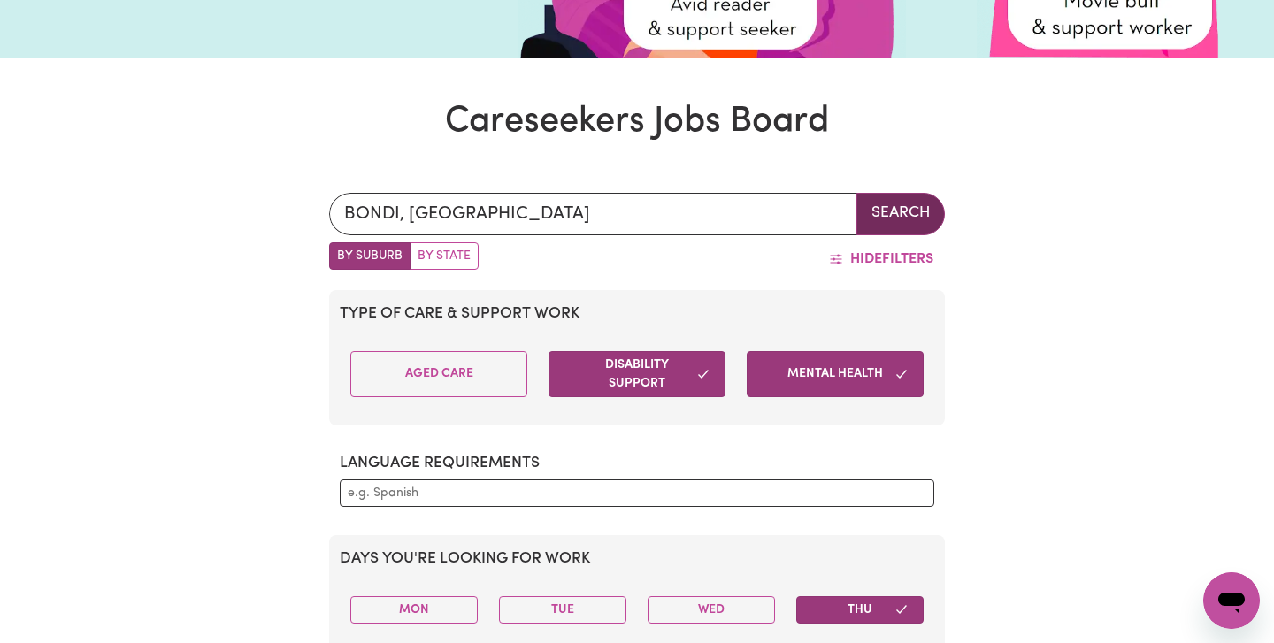
click at [887, 226] on button "Search" at bounding box center [900, 214] width 88 height 42
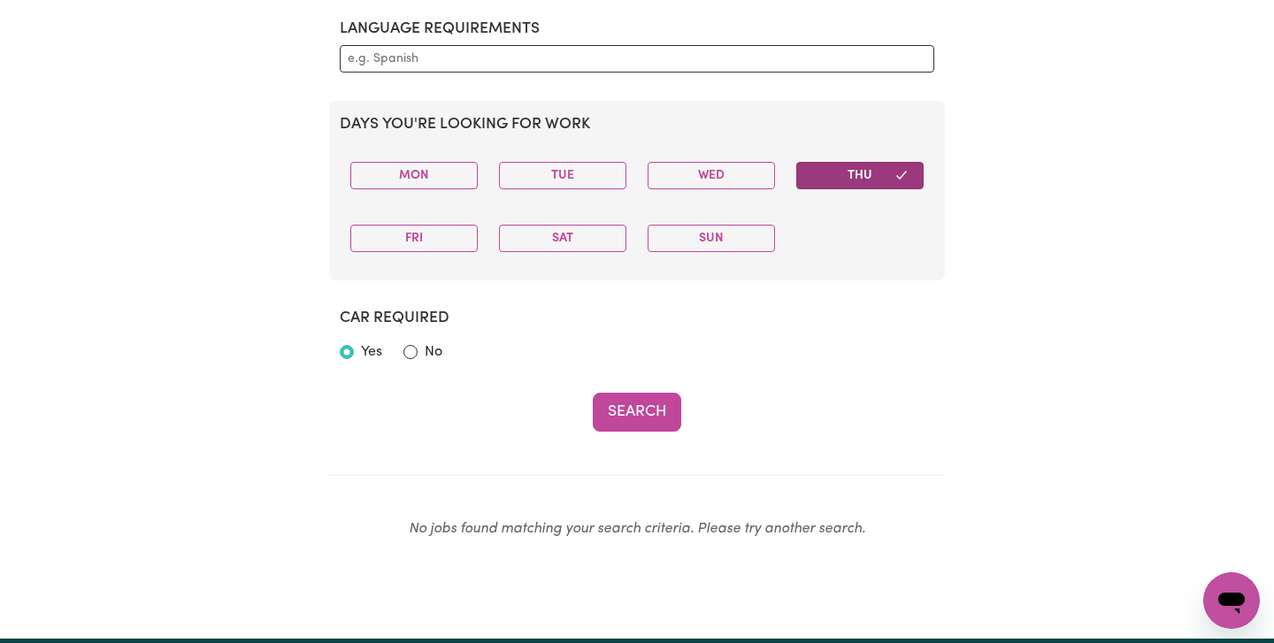
scroll to position [851, 0]
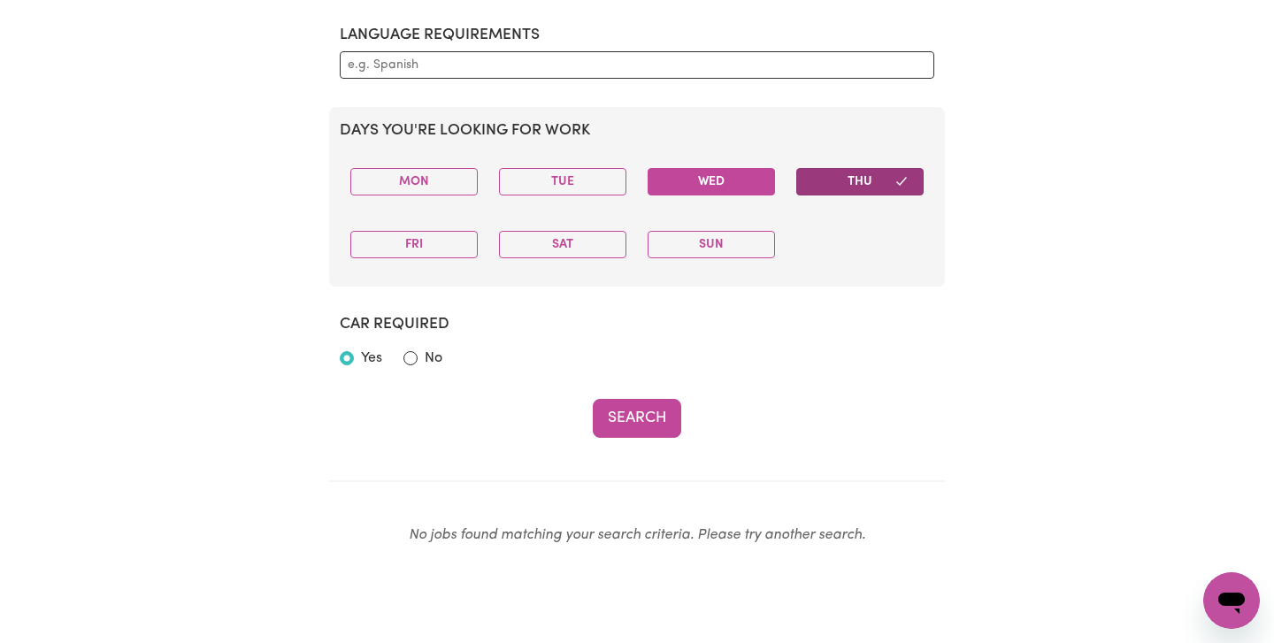
click at [717, 173] on button "Wed" at bounding box center [711, 181] width 127 height 27
click at [842, 180] on button "Thu" at bounding box center [859, 181] width 127 height 27
click at [704, 173] on button "Wed" at bounding box center [711, 181] width 127 height 27
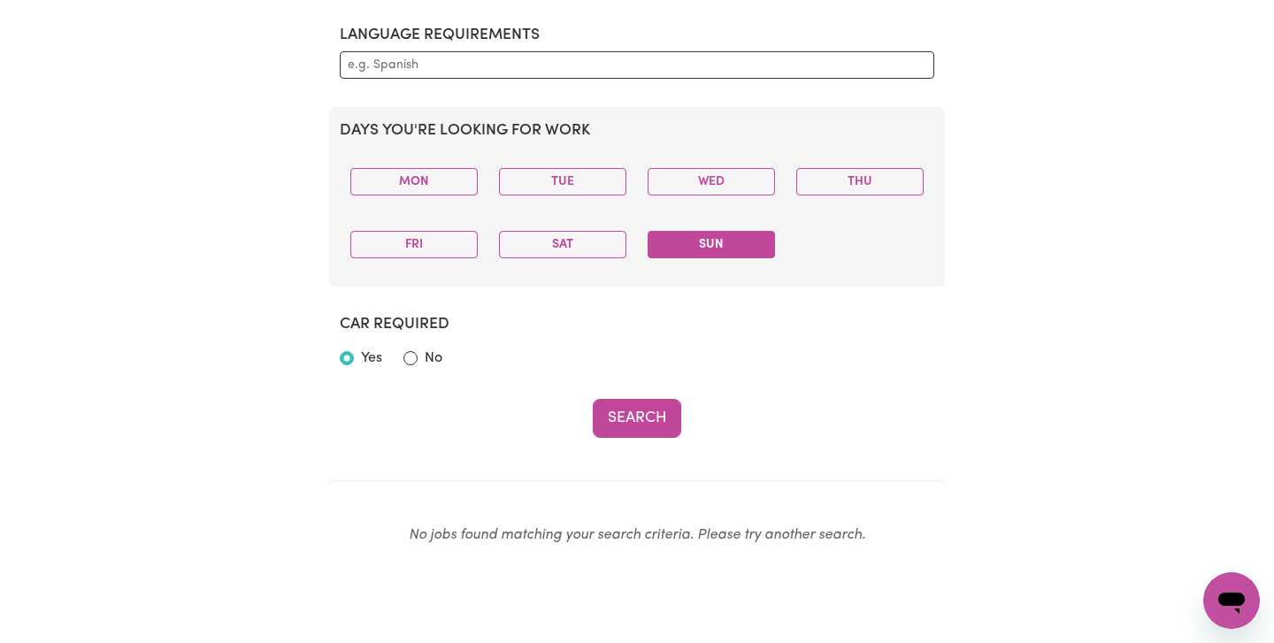
click at [709, 239] on button "Sun" at bounding box center [711, 244] width 127 height 27
click at [643, 415] on button "Search" at bounding box center [637, 418] width 88 height 39
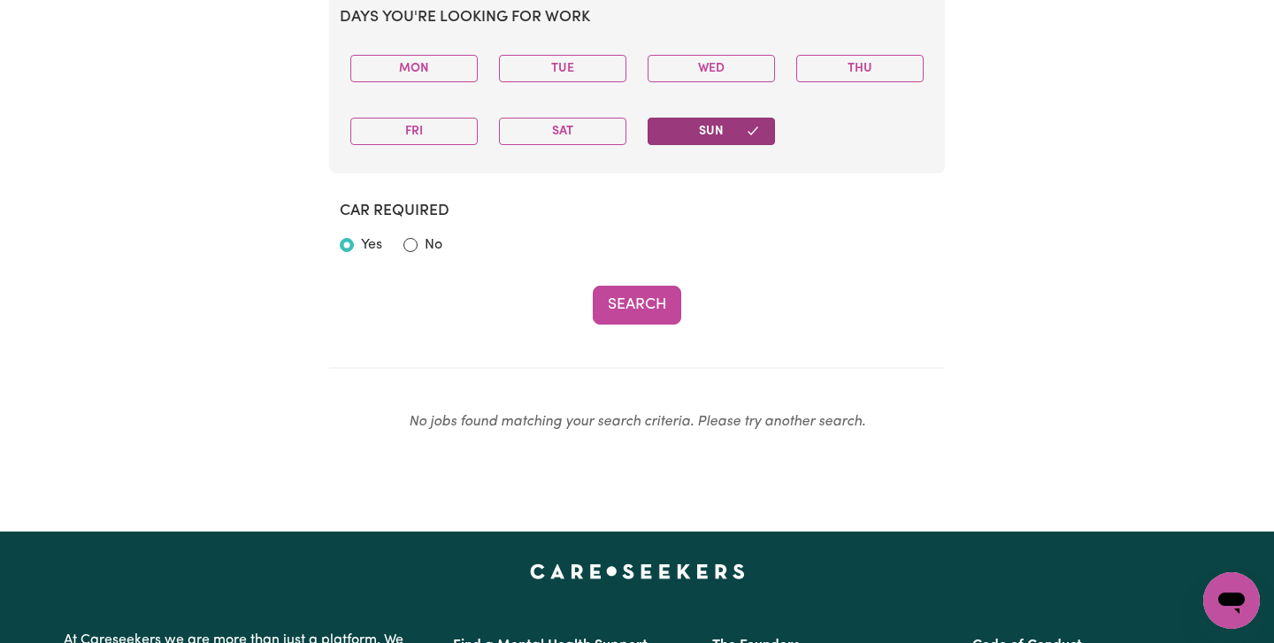
scroll to position [925, 0]
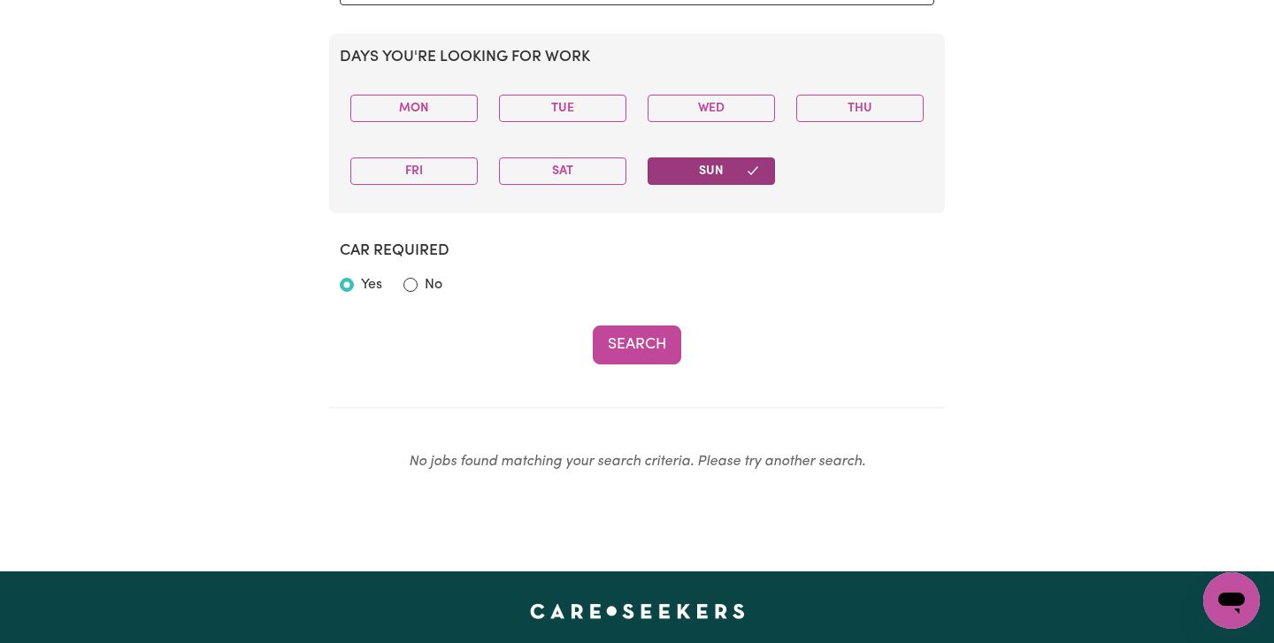
click at [406, 284] on input "No" at bounding box center [410, 285] width 14 height 14
radio input "true"
click at [406, 284] on input "No" at bounding box center [410, 285] width 14 height 14
click at [646, 338] on button "Search" at bounding box center [637, 345] width 88 height 39
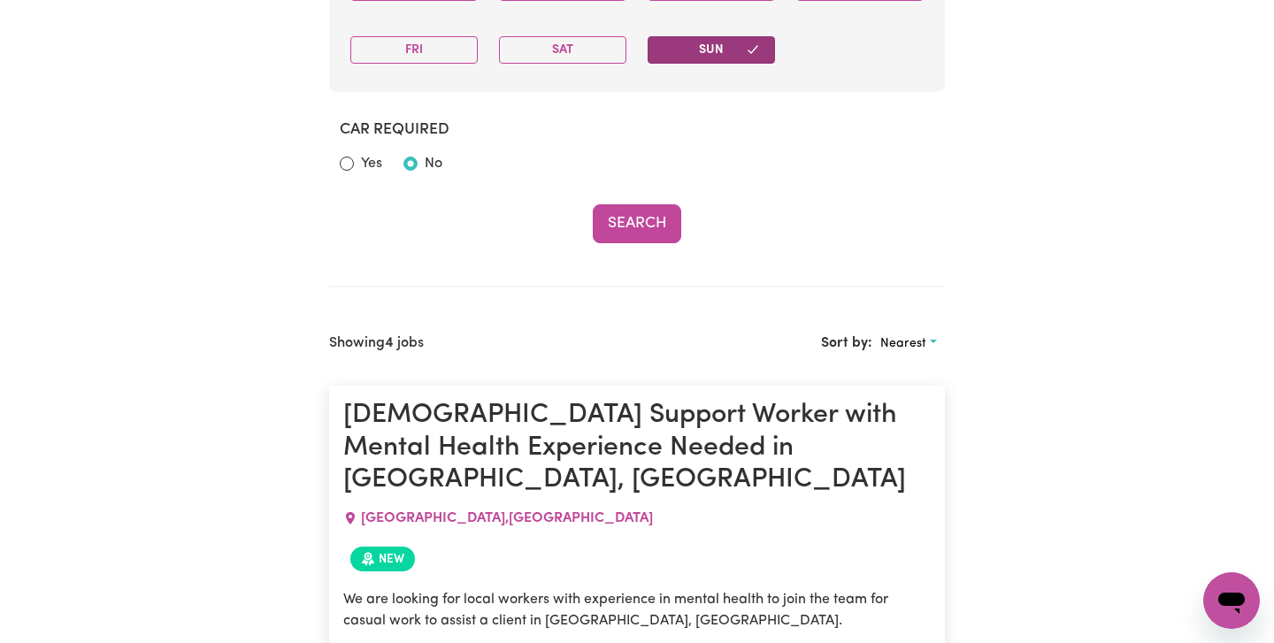
scroll to position [1045, 0]
click at [549, 50] on button "Sat" at bounding box center [562, 50] width 127 height 27
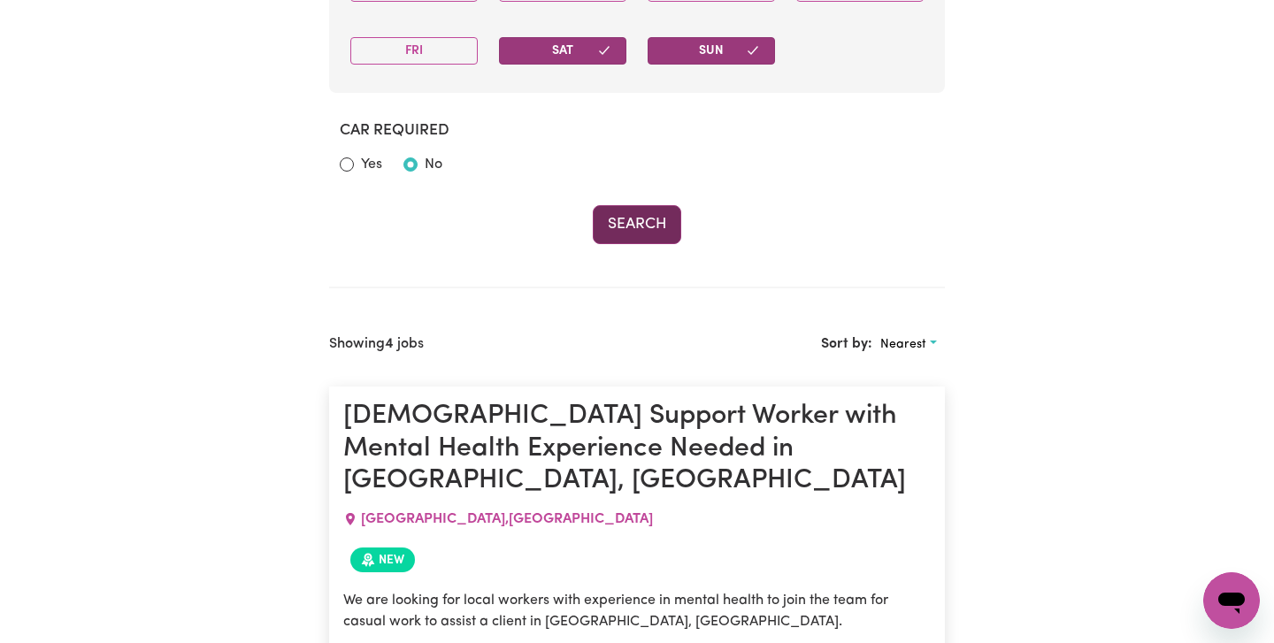
click at [641, 221] on button "Search" at bounding box center [637, 224] width 88 height 39
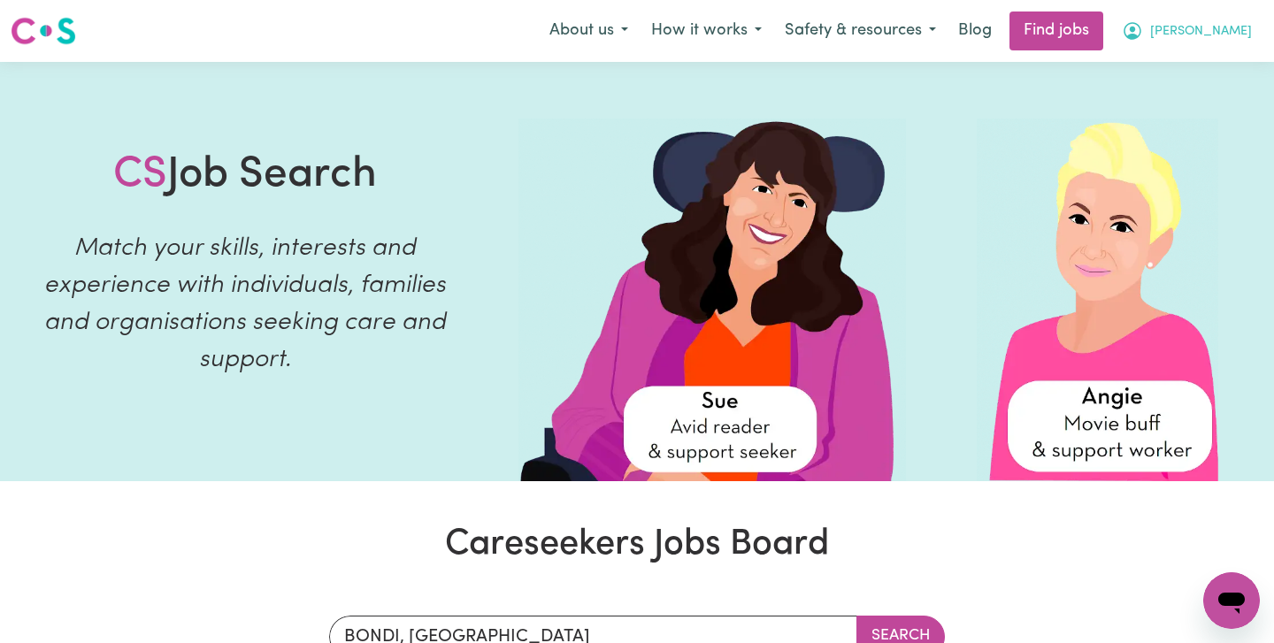
click at [1143, 34] on icon "My Account" at bounding box center [1132, 30] width 21 height 21
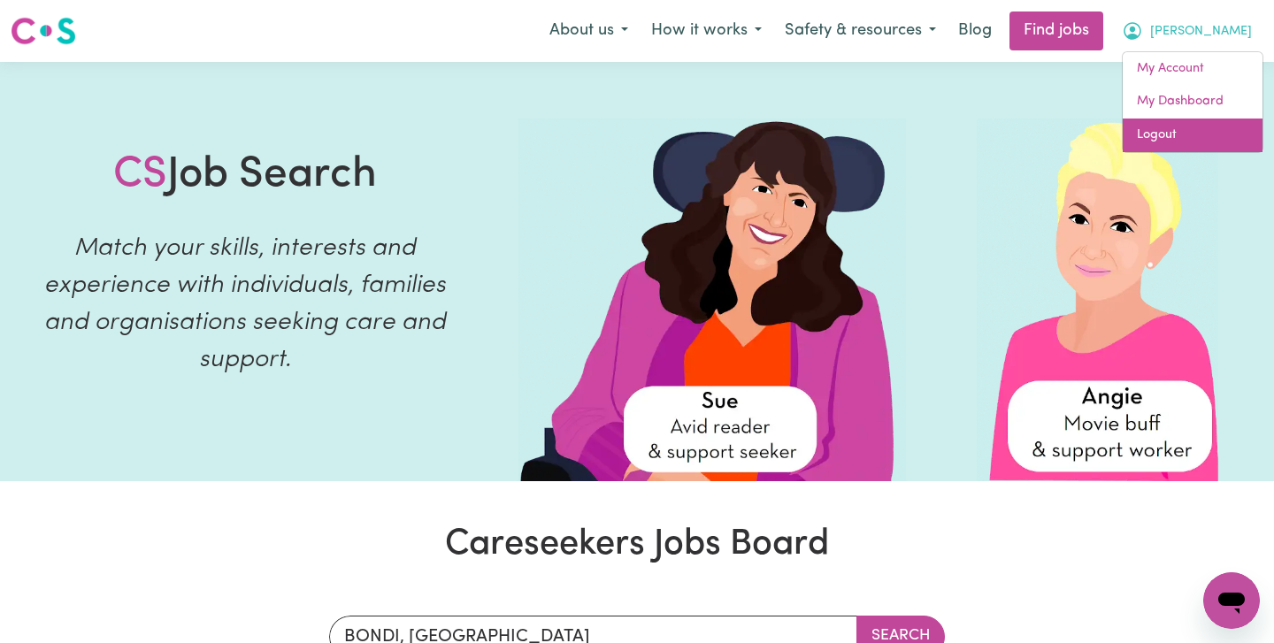
click at [1188, 138] on link "Logout" at bounding box center [1193, 136] width 140 height 34
